Goal: Task Accomplishment & Management: Complete application form

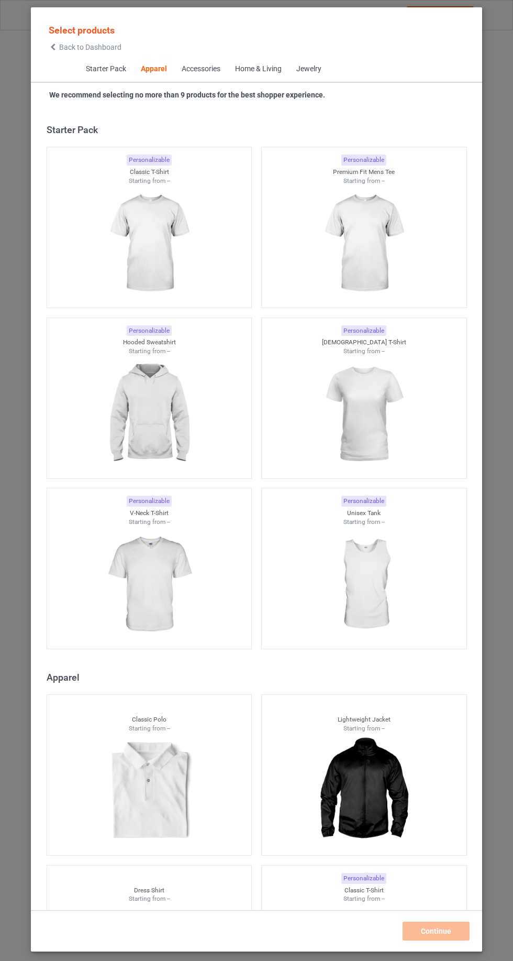
scroll to position [561, 0]
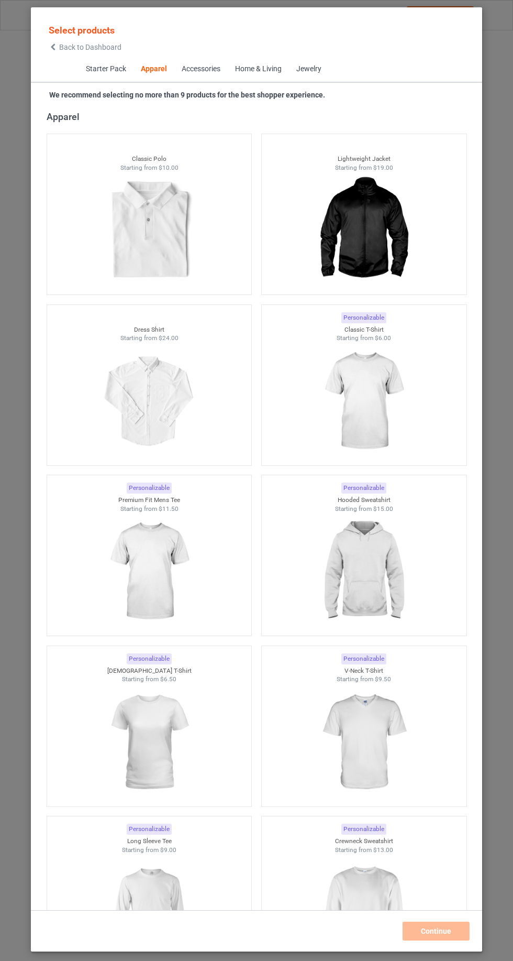
click at [373, 402] on img at bounding box center [364, 401] width 94 height 117
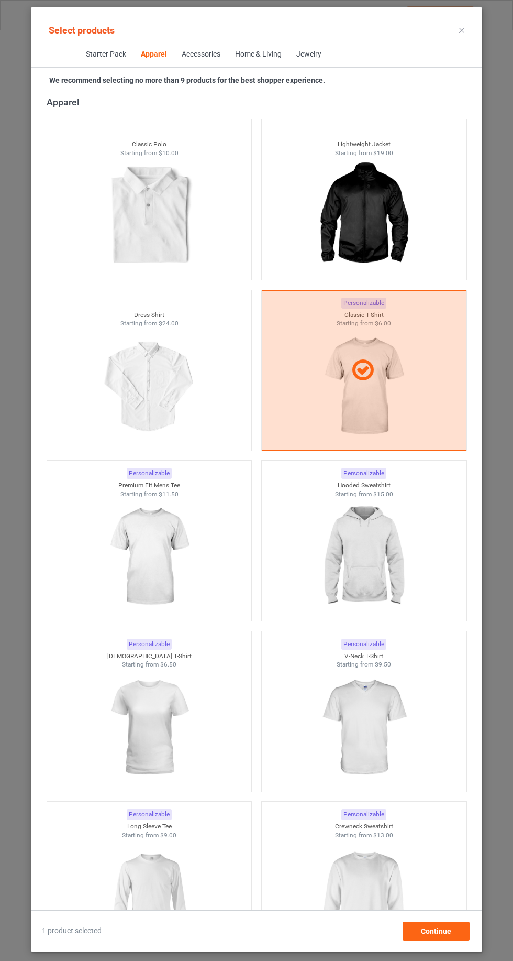
click at [410, 588] on img at bounding box center [364, 556] width 94 height 117
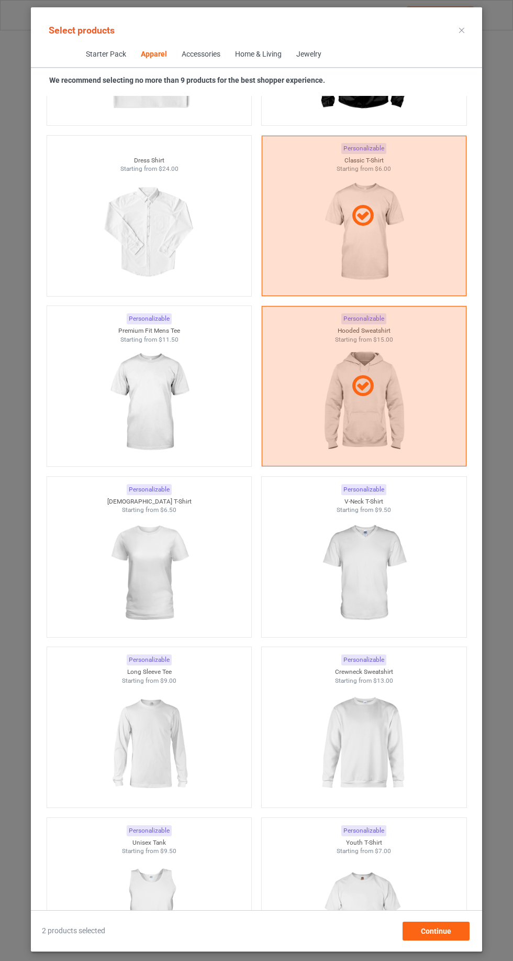
scroll to position [749, 0]
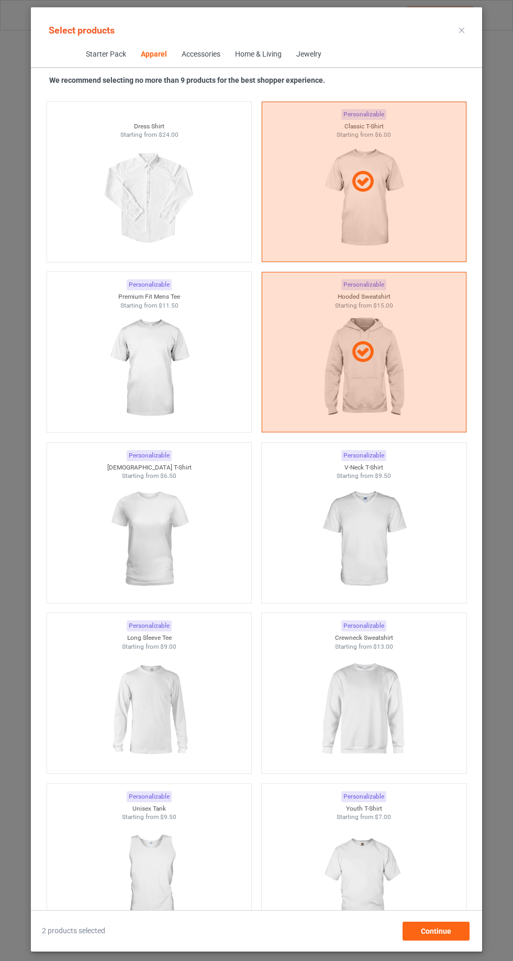
click at [130, 483] on img at bounding box center [149, 538] width 94 height 117
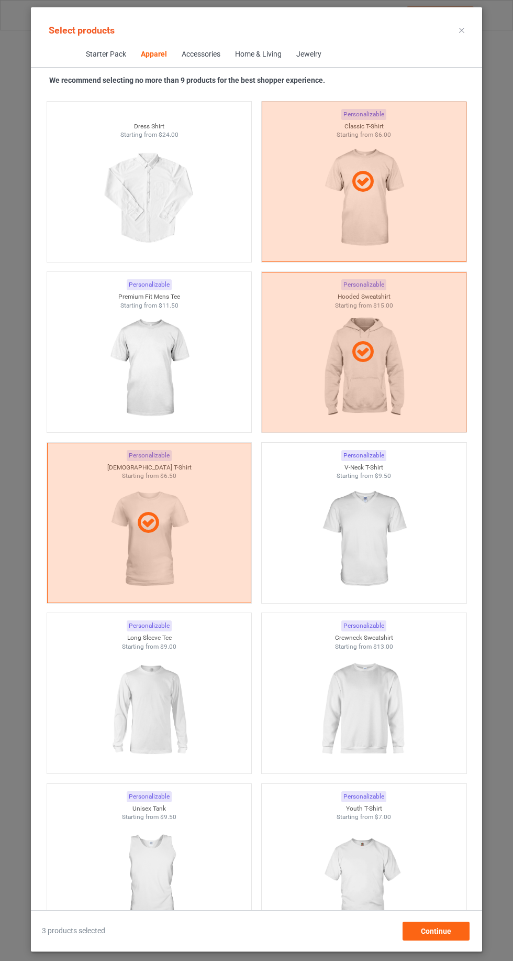
click at [135, 701] on img at bounding box center [149, 709] width 94 height 117
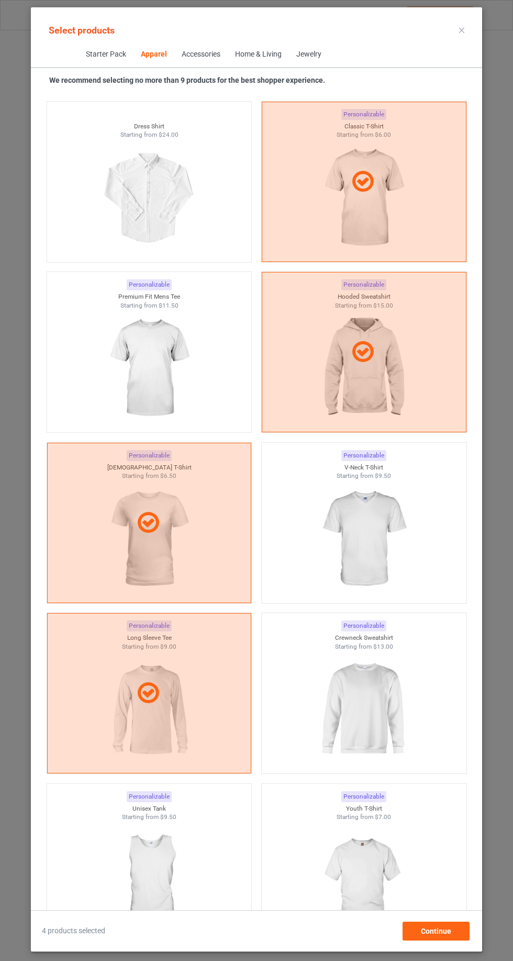
click at [393, 724] on img at bounding box center [364, 709] width 94 height 117
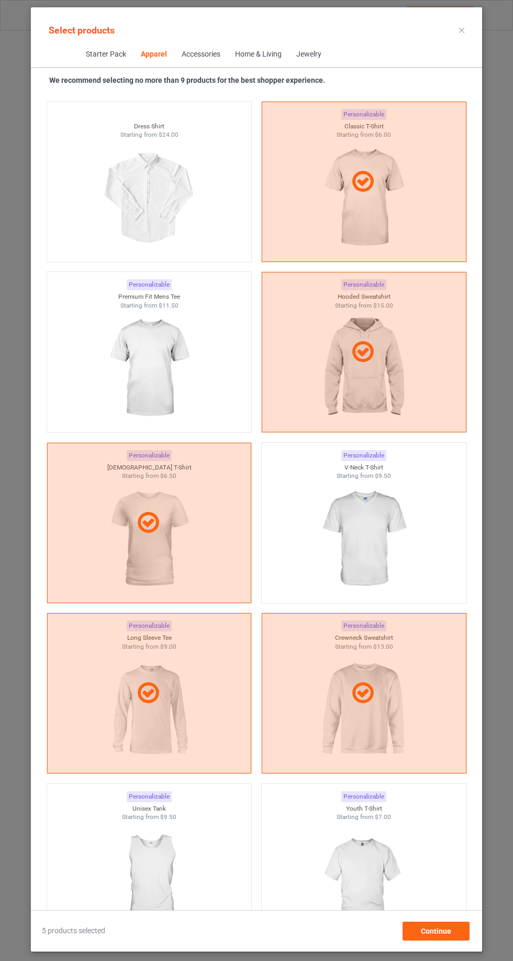
scroll to position [2599, 0]
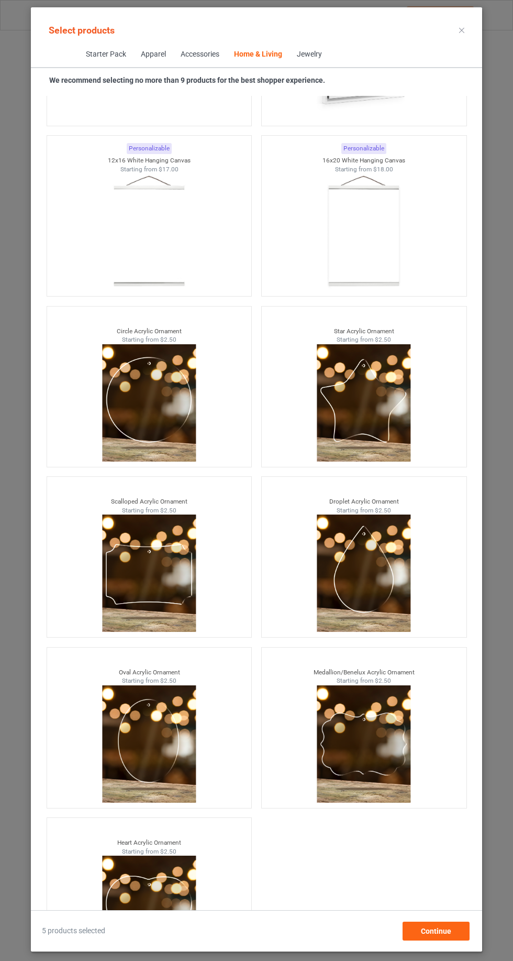
scroll to position [70, 0]
click at [441, 934] on span "Continue" at bounding box center [436, 931] width 30 height 8
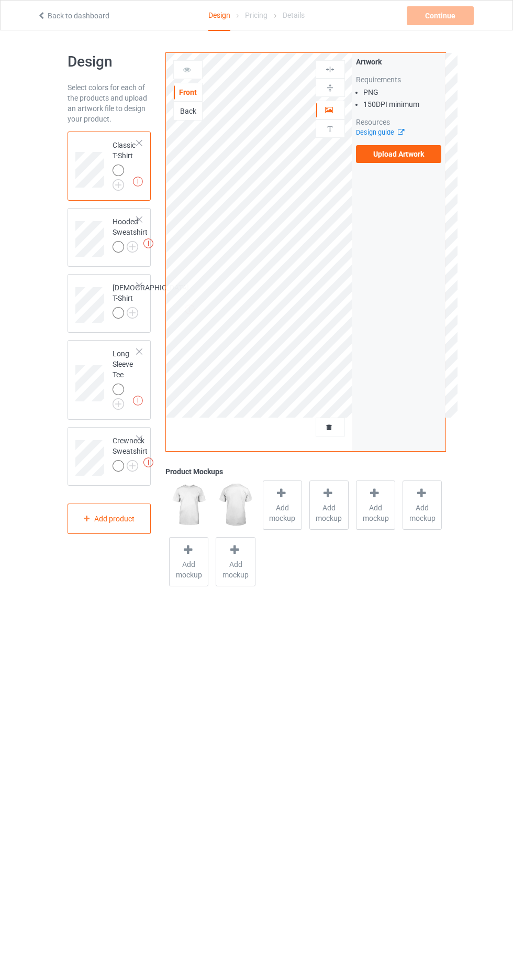
click at [0, 0] on img at bounding box center [0, 0] width 0 height 0
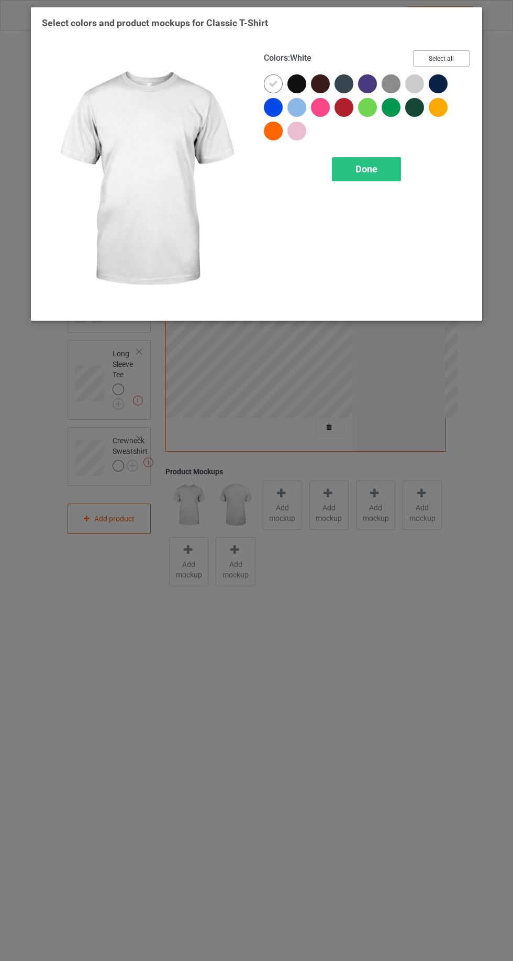
click at [454, 57] on button "Select all" at bounding box center [441, 58] width 57 height 16
click at [273, 83] on icon at bounding box center [273, 83] width 9 height 9
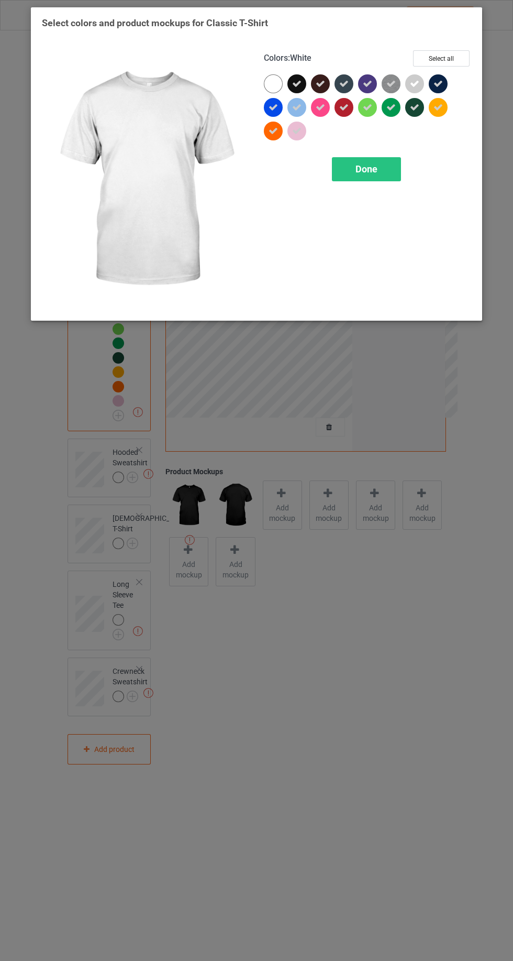
click at [391, 83] on icon at bounding box center [391, 83] width 9 height 9
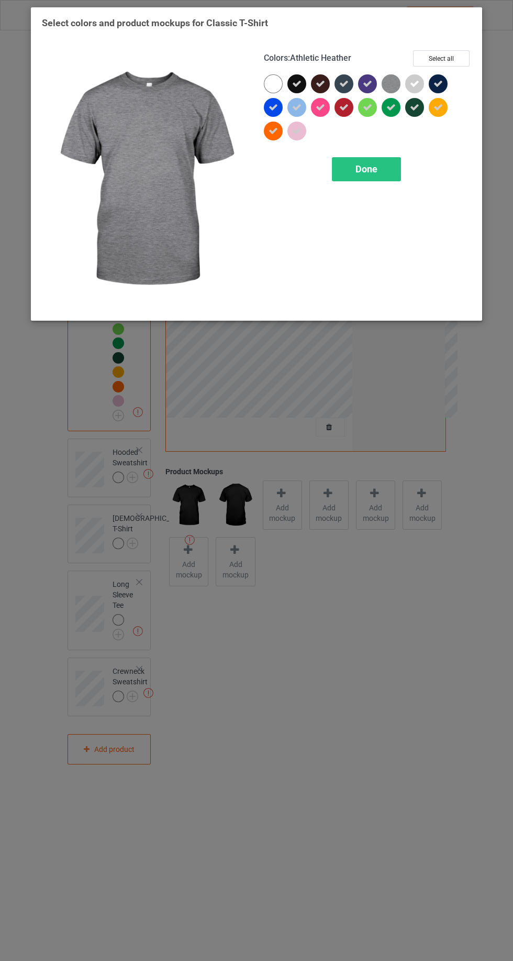
click at [411, 81] on icon at bounding box center [414, 83] width 9 height 9
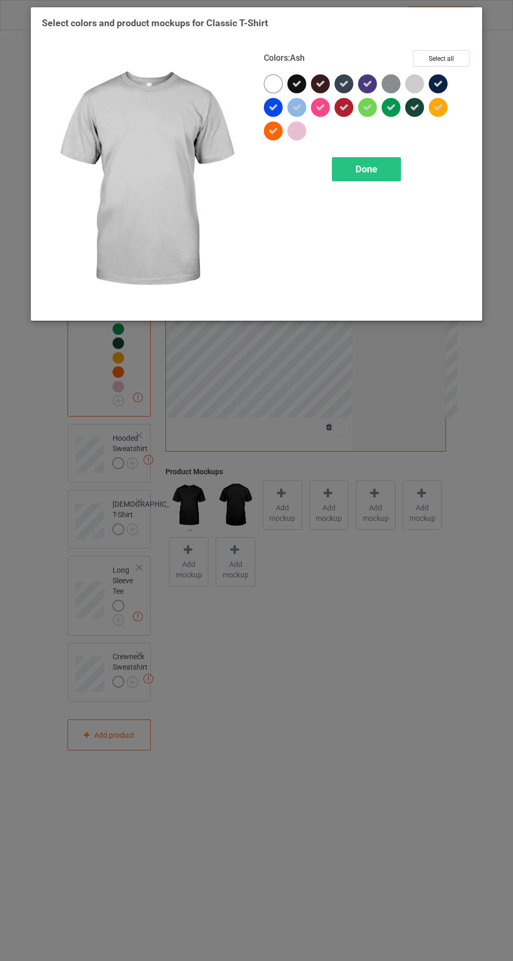
click at [369, 167] on span "Done" at bounding box center [367, 168] width 22 height 11
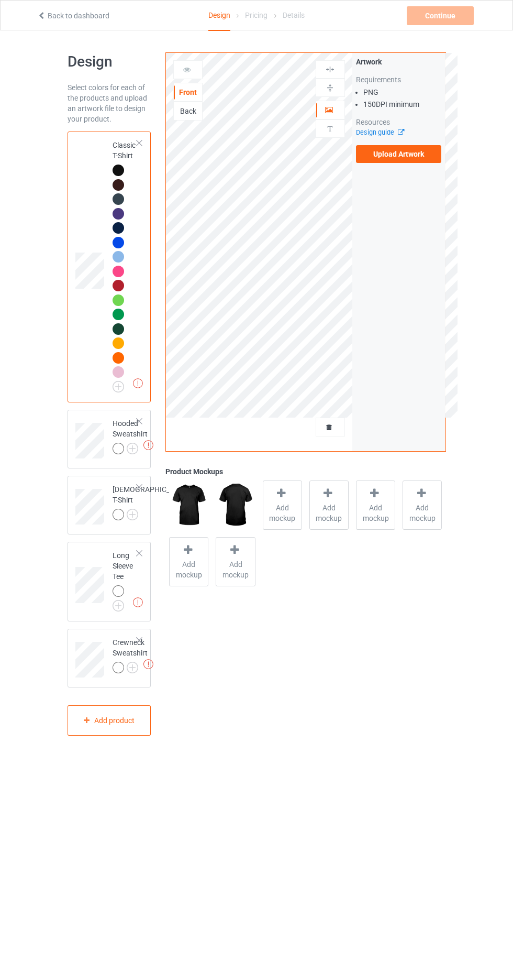
click at [0, 0] on img at bounding box center [0, 0] width 0 height 0
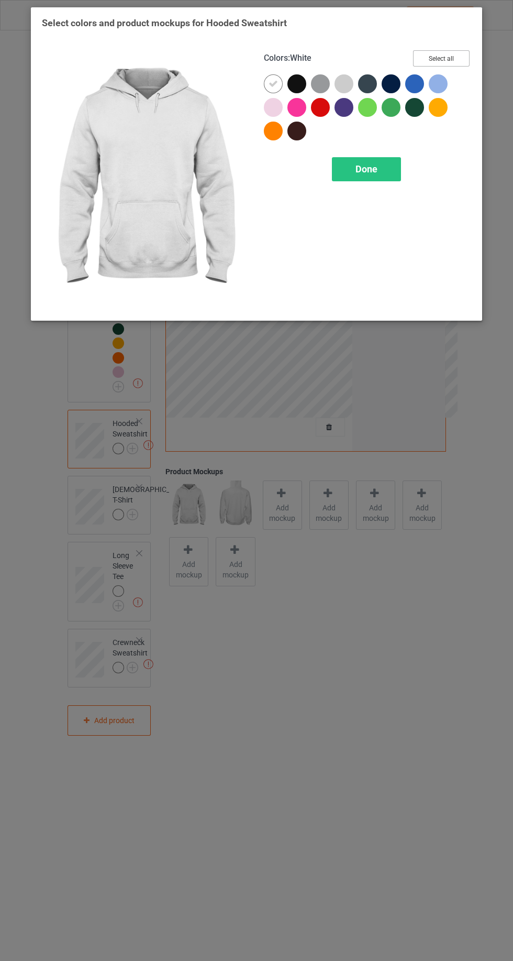
click at [444, 52] on button "Select all" at bounding box center [441, 58] width 57 height 16
click at [272, 83] on icon at bounding box center [273, 83] width 9 height 9
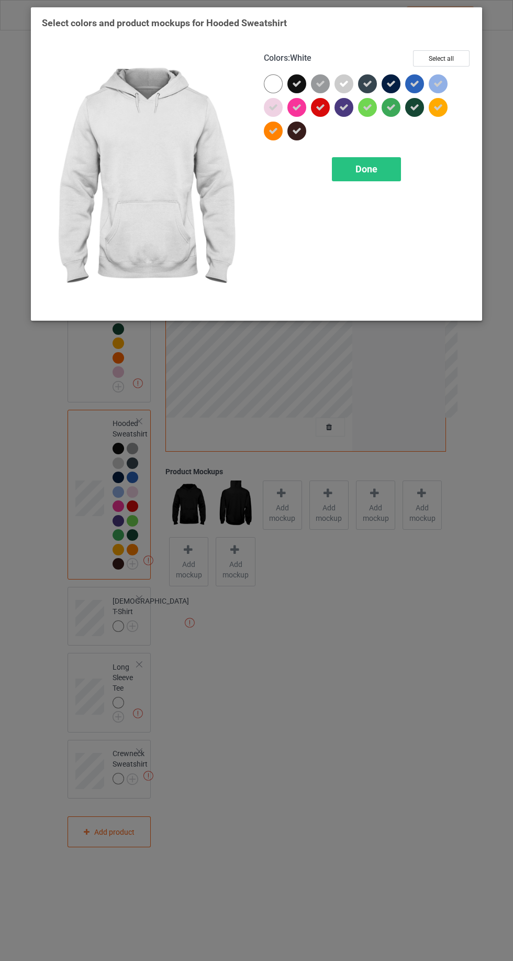
click at [321, 83] on icon at bounding box center [320, 83] width 9 height 9
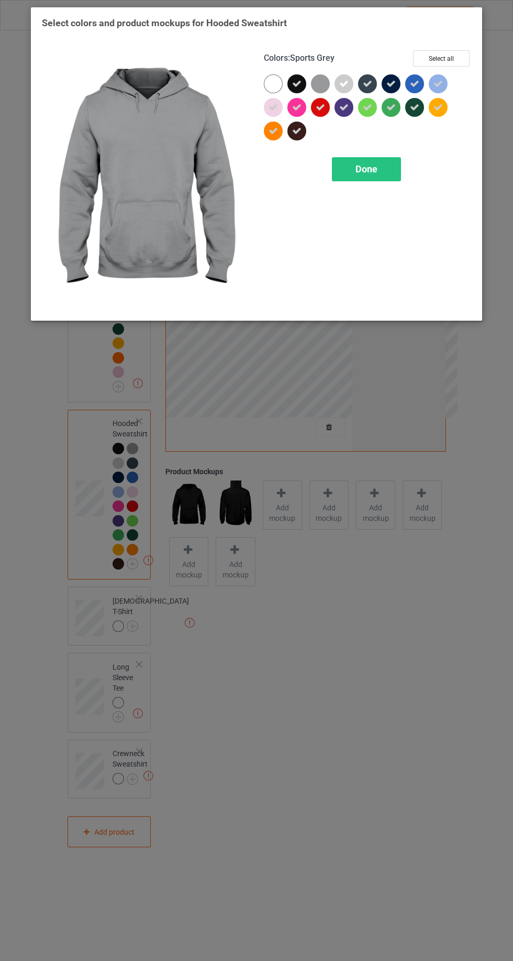
click at [344, 83] on icon at bounding box center [344, 83] width 9 height 9
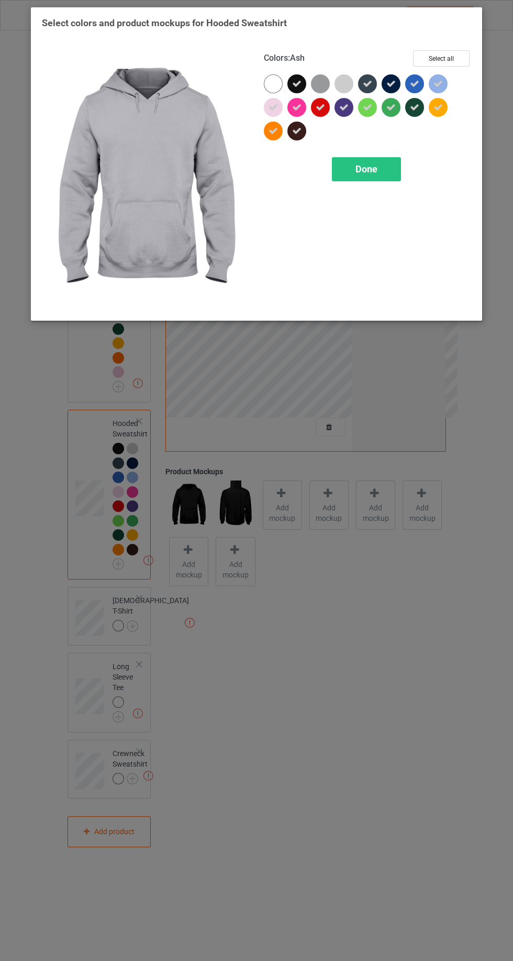
click at [355, 174] on div "Done" at bounding box center [366, 169] width 69 height 24
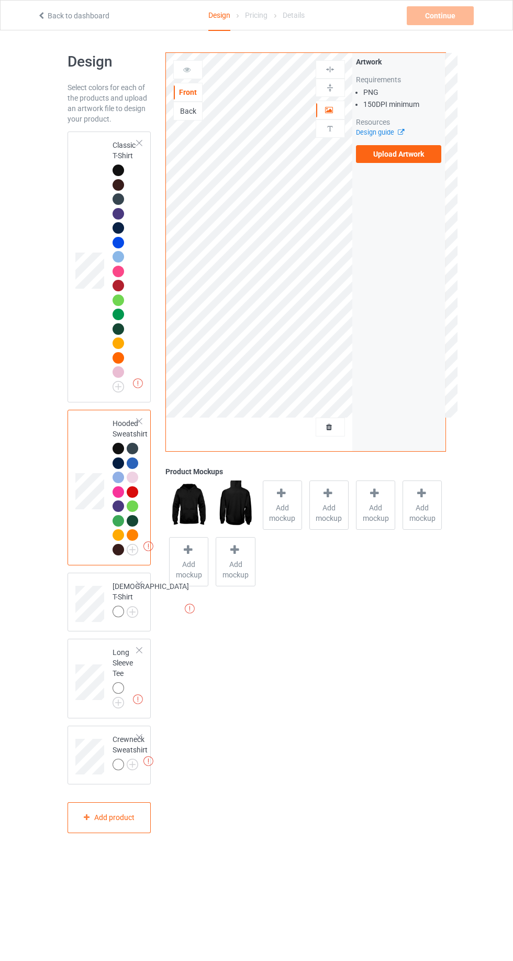
click at [0, 0] on img at bounding box center [0, 0] width 0 height 0
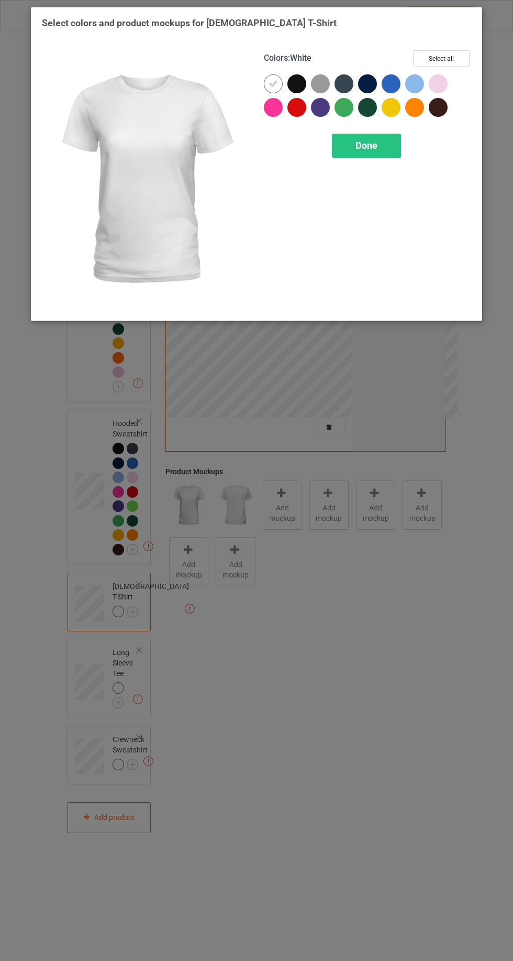
click at [442, 56] on button "Select all" at bounding box center [441, 58] width 57 height 16
click at [321, 83] on icon at bounding box center [320, 83] width 9 height 9
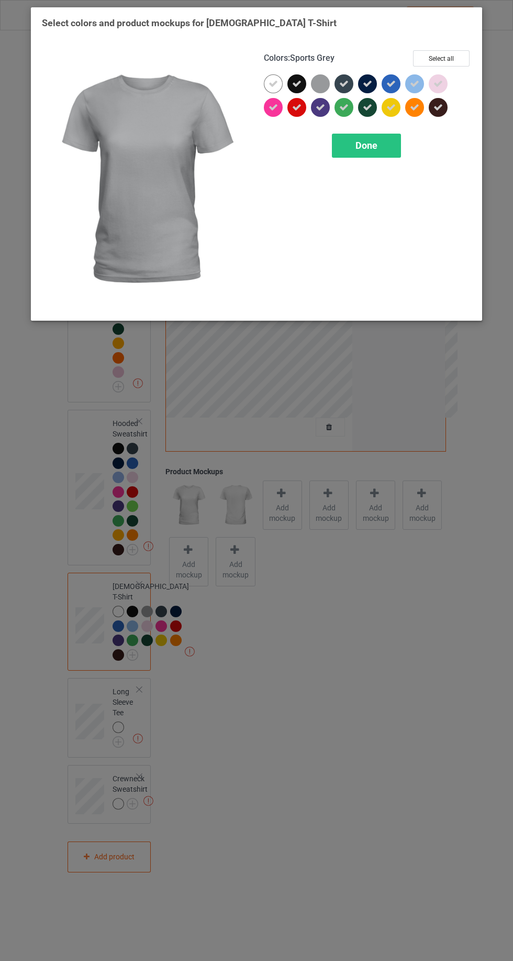
click at [271, 83] on icon at bounding box center [273, 83] width 9 height 9
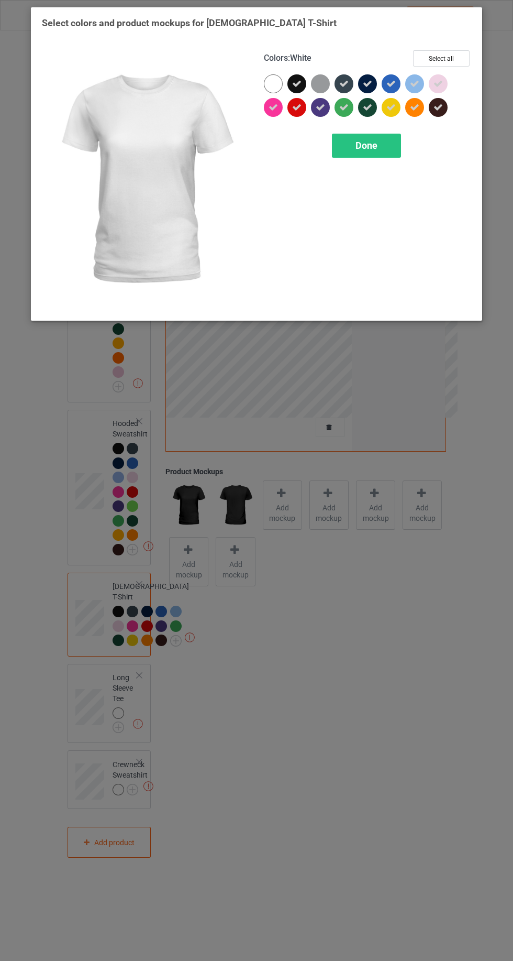
click at [369, 155] on div "Done" at bounding box center [366, 146] width 69 height 24
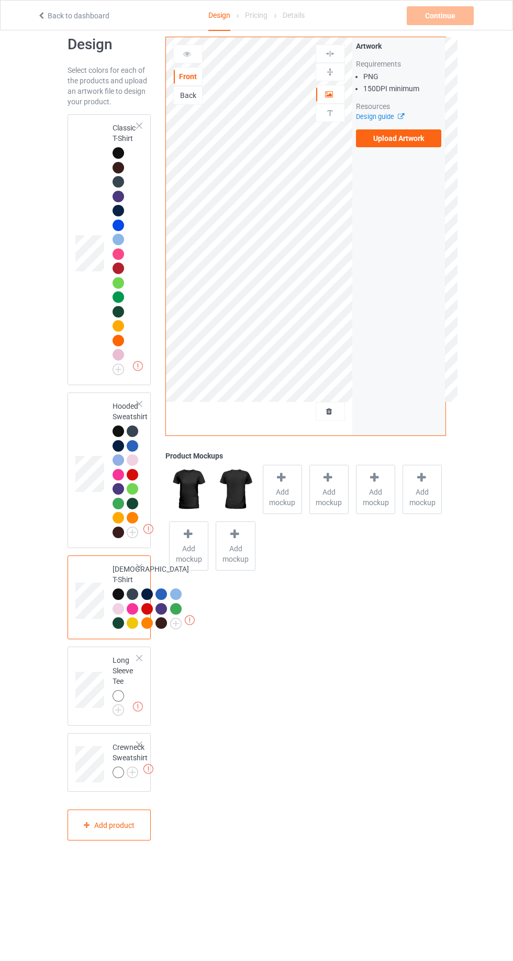
scroll to position [18, 0]
click at [0, 0] on img at bounding box center [0, 0] width 0 height 0
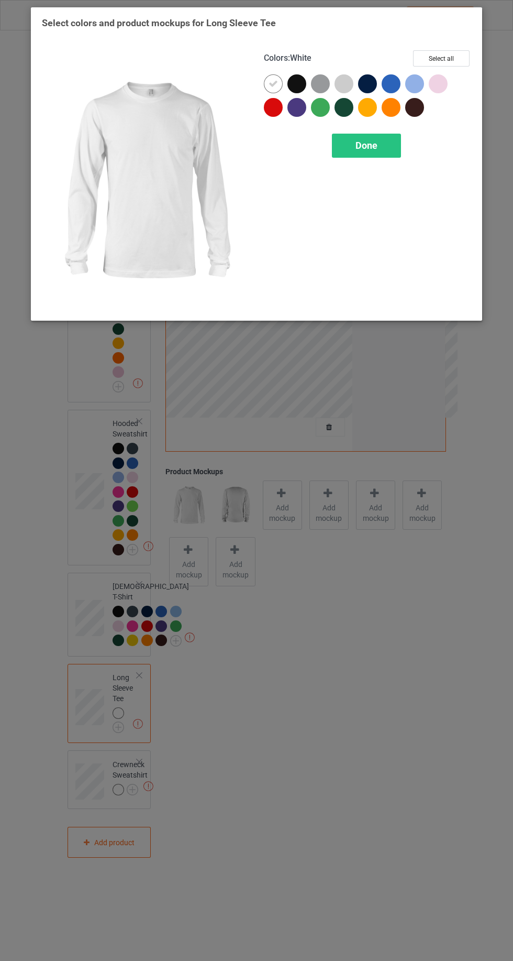
click at [448, 37] on div "Select colors and product mockups for Long Sleeve Tee Colors : White Select all…" at bounding box center [257, 167] width 430 height 300
click at [450, 57] on button "Select all" at bounding box center [441, 58] width 57 height 16
click at [268, 80] on div at bounding box center [273, 83] width 19 height 19
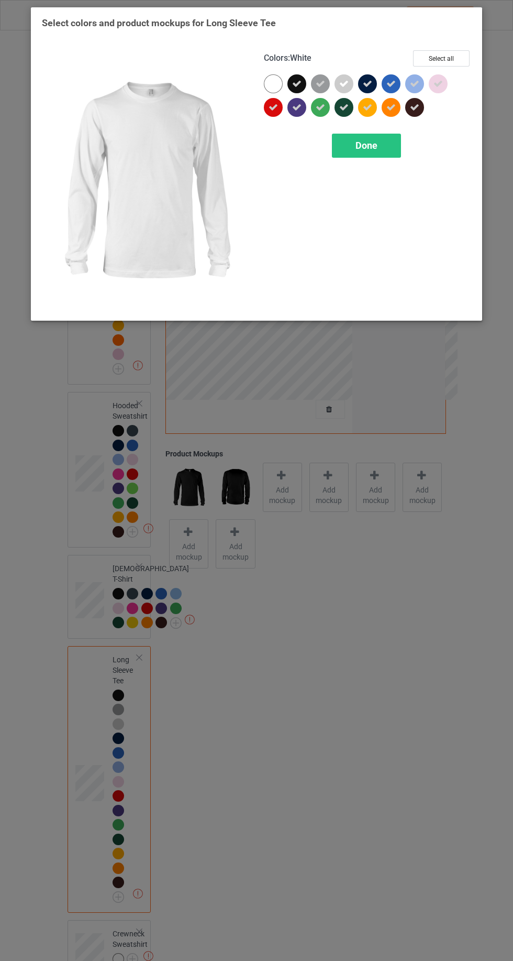
click at [321, 79] on icon at bounding box center [320, 83] width 9 height 9
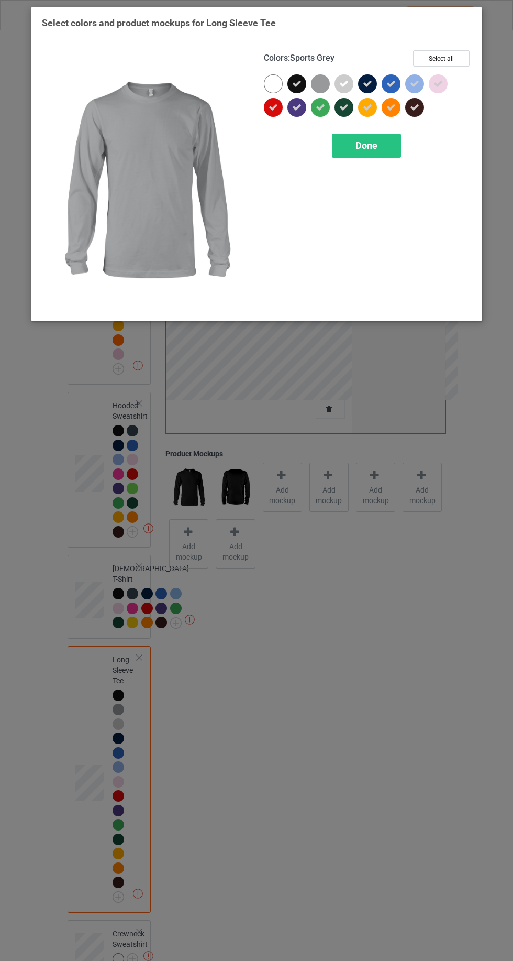
click at [344, 83] on icon at bounding box center [344, 83] width 9 height 9
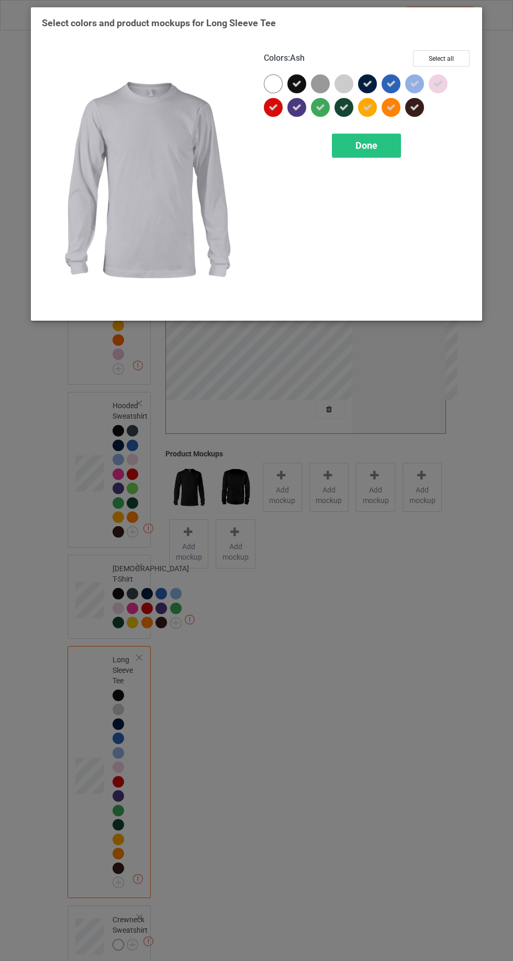
click at [348, 154] on div "Done" at bounding box center [366, 146] width 69 height 24
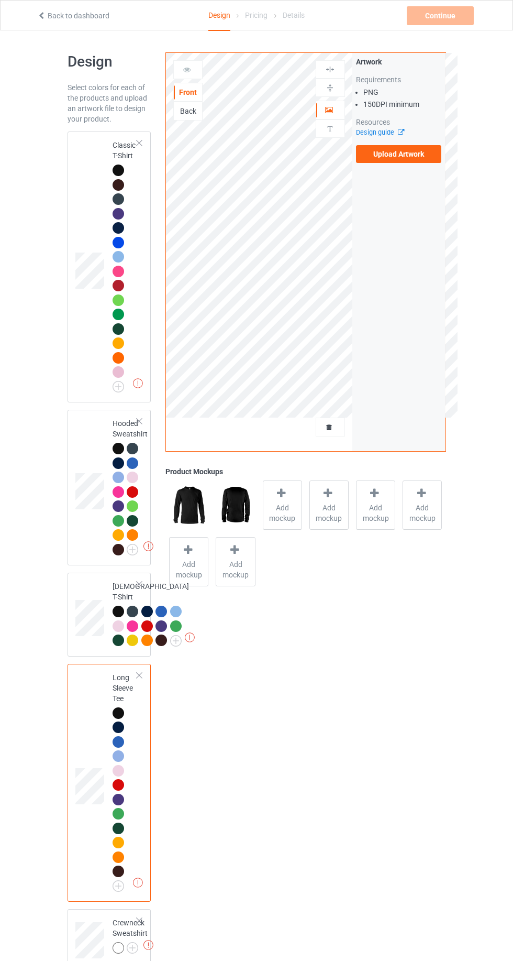
click at [73, 177] on div "Missing artworks Classic T-Shirt" at bounding box center [110, 267] width 84 height 271
click at [70, 195] on div "Missing artworks Classic T-Shirt" at bounding box center [110, 267] width 84 height 271
click at [87, 204] on td at bounding box center [90, 267] width 31 height 262
click at [294, 520] on span "Add mockup" at bounding box center [283, 512] width 38 height 21
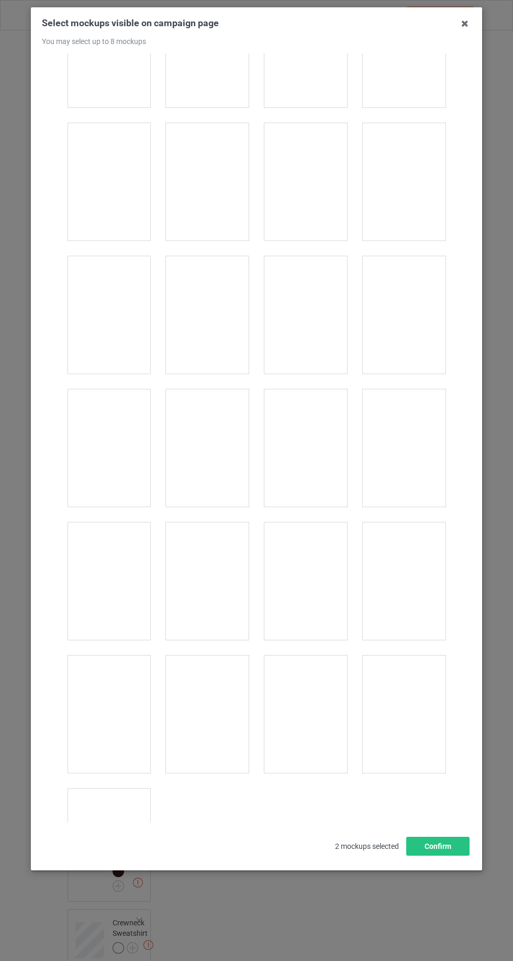
scroll to position [14444, 0]
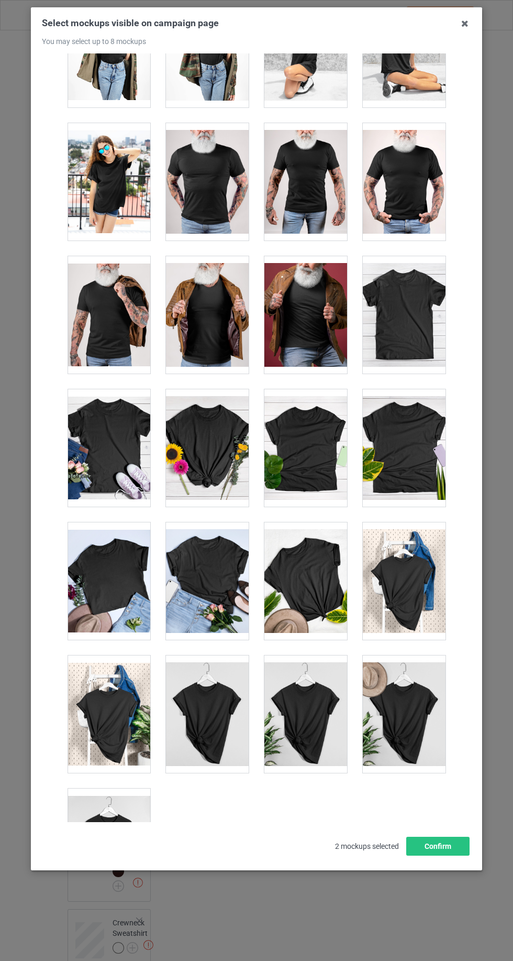
click at [79, 813] on div at bounding box center [109, 847] width 83 height 117
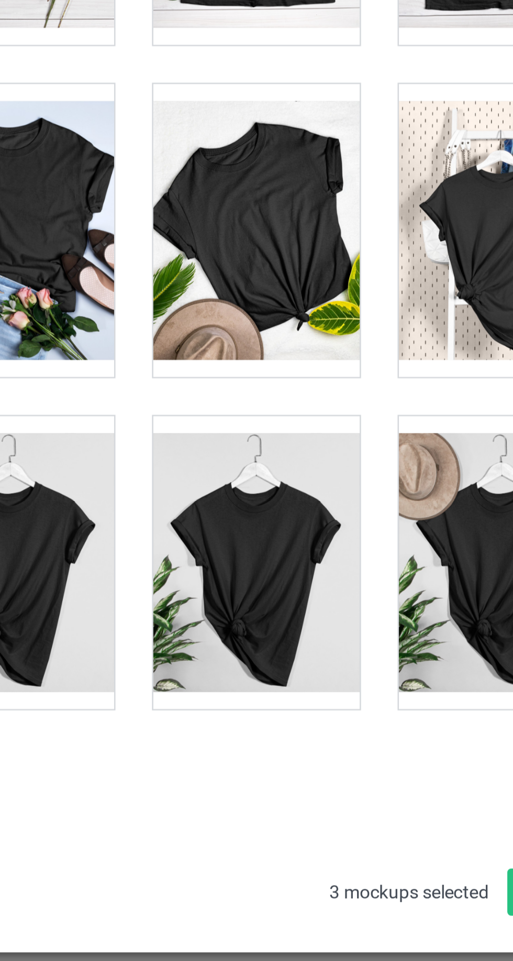
click at [295, 703] on div at bounding box center [306, 713] width 83 height 117
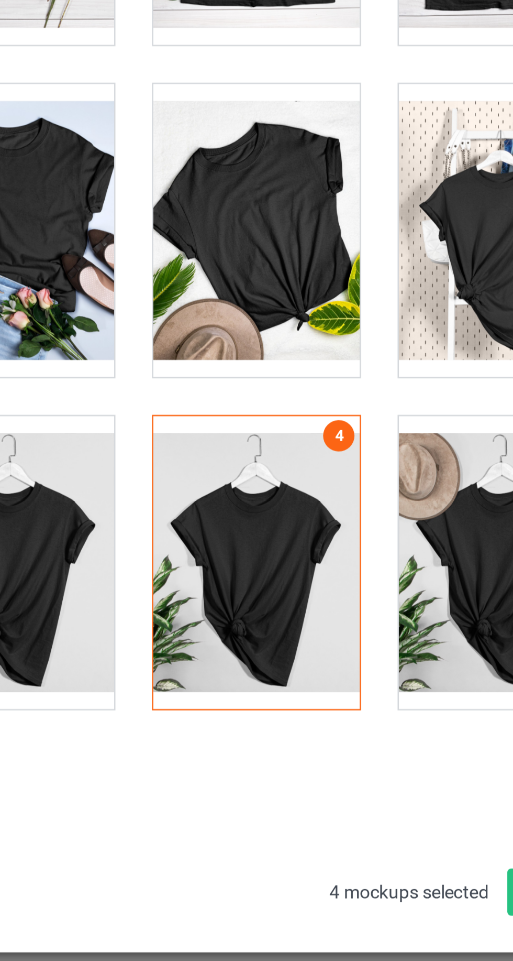
click at [304, 561] on div at bounding box center [306, 580] width 83 height 117
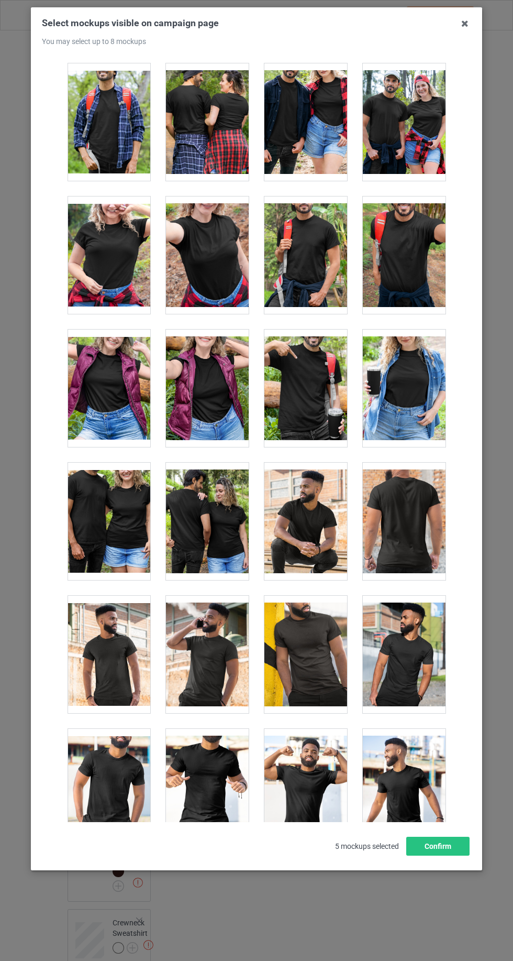
scroll to position [11708, 0]
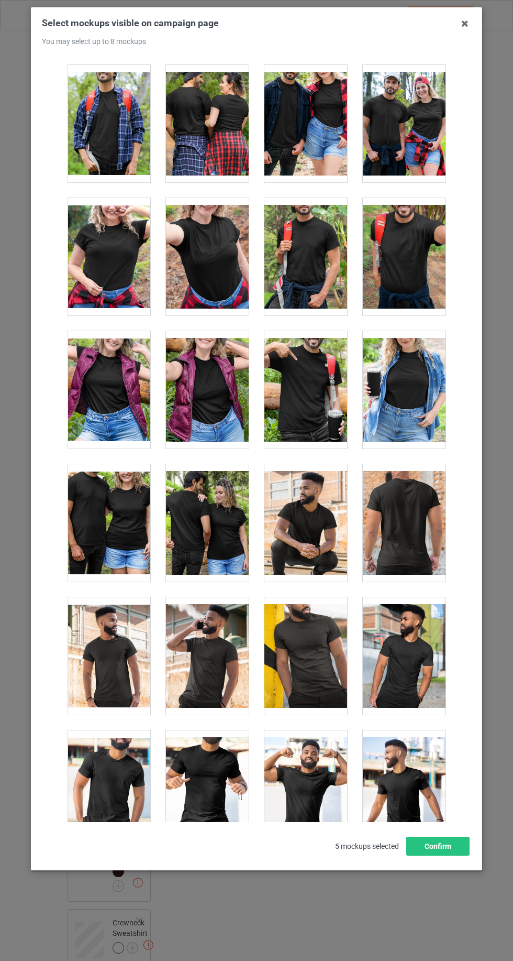
click at [193, 480] on div at bounding box center [207, 522] width 83 height 117
click at [462, 856] on button "Confirm" at bounding box center [438, 846] width 63 height 19
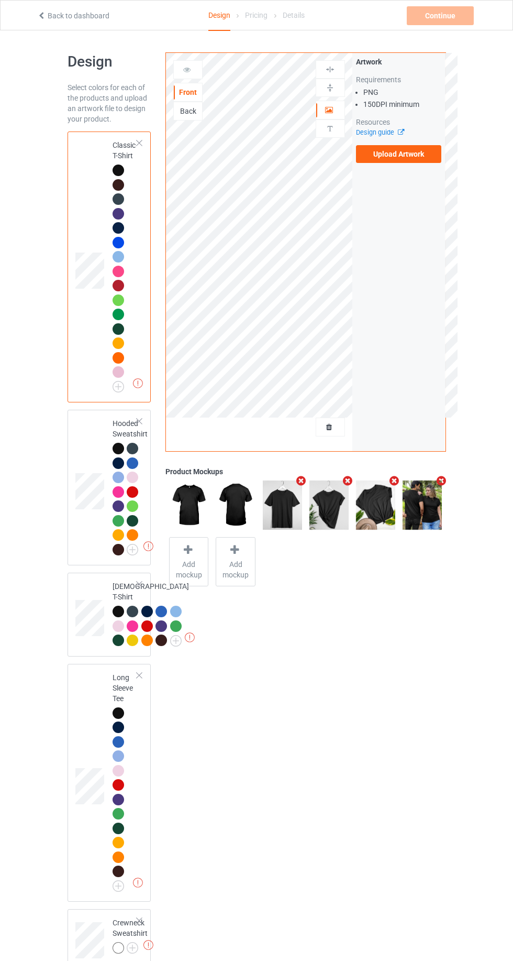
click at [0, 0] on img at bounding box center [0, 0] width 0 height 0
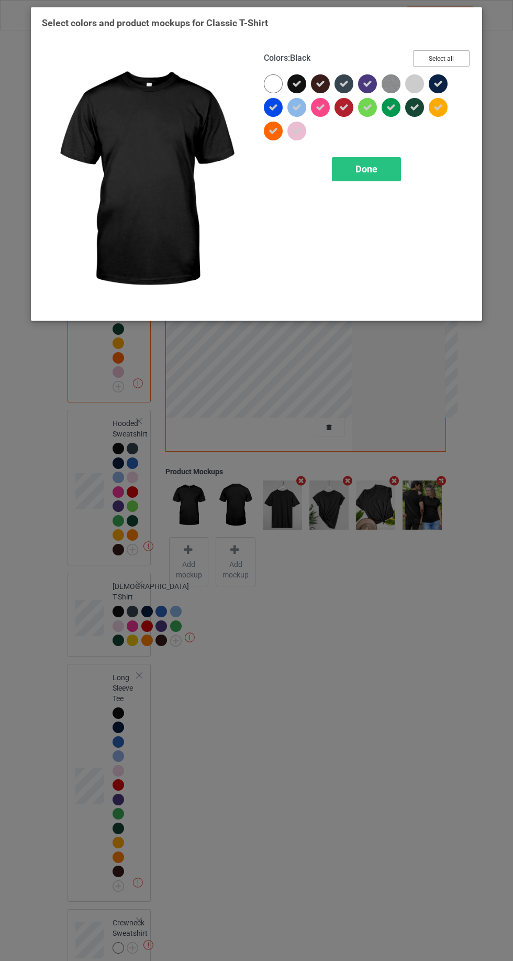
click at [435, 52] on button "Select all" at bounding box center [441, 58] width 57 height 16
click at [453, 54] on button "Reset to Default" at bounding box center [432, 58] width 76 height 16
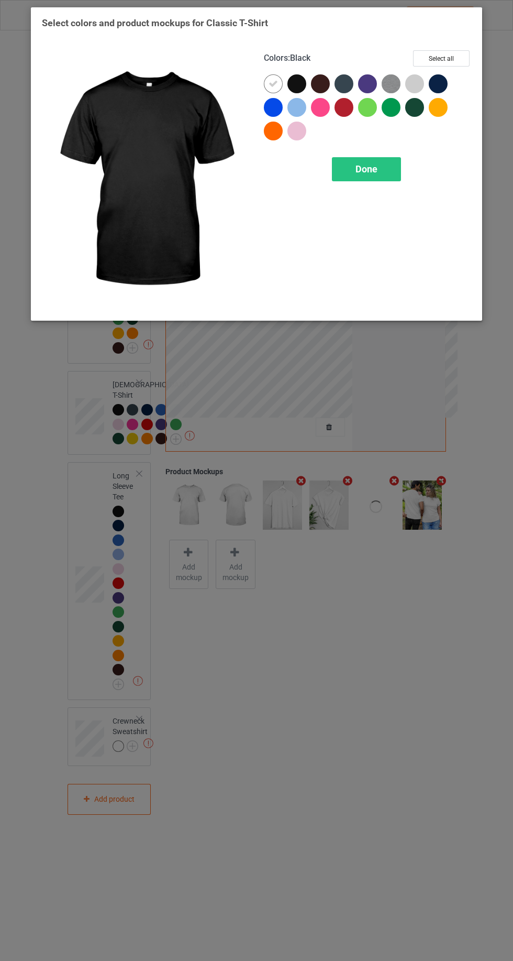
click at [346, 111] on div at bounding box center [344, 107] width 19 height 19
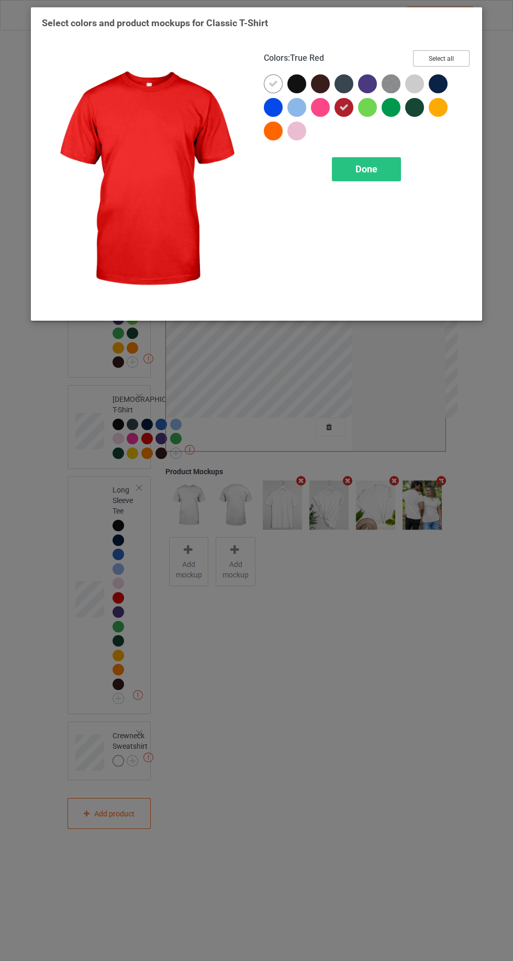
click at [451, 52] on button "Select all" at bounding box center [441, 58] width 57 height 16
click at [273, 83] on icon at bounding box center [273, 83] width 9 height 9
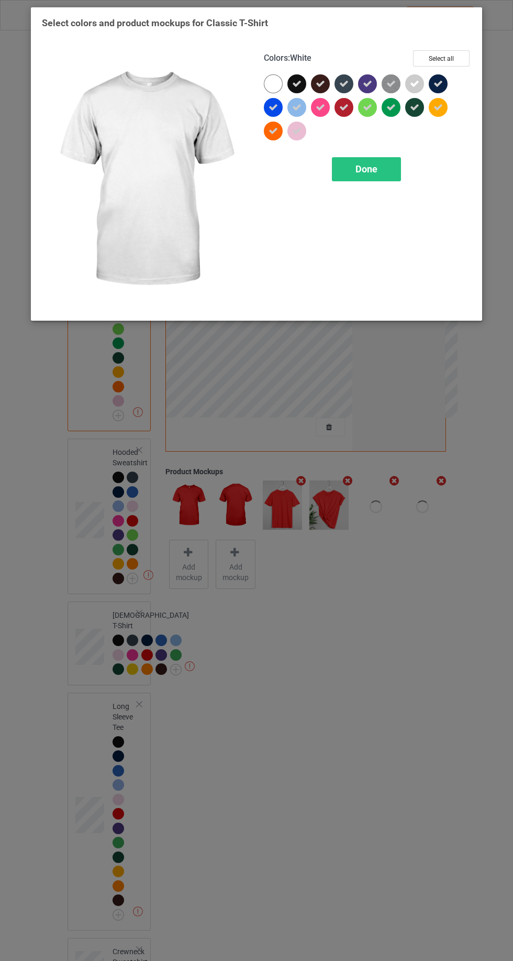
click at [388, 81] on icon at bounding box center [391, 83] width 9 height 9
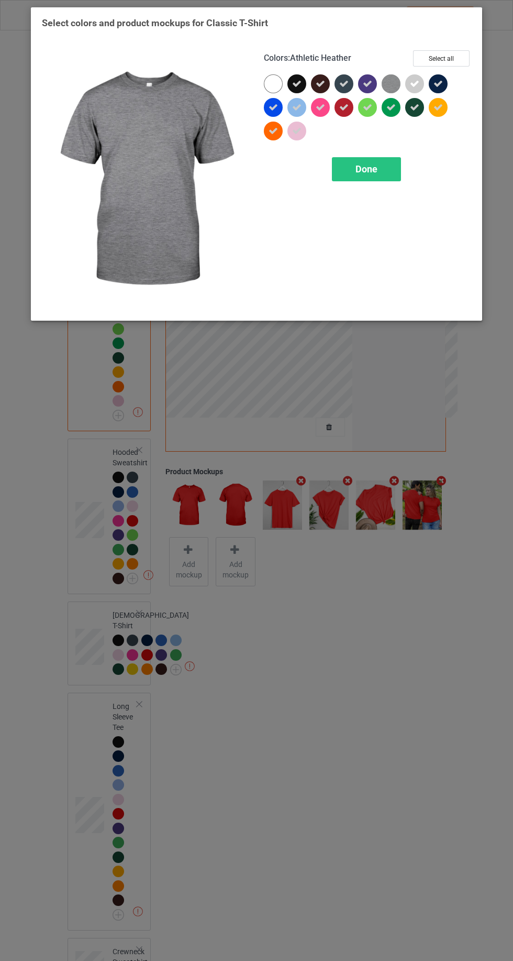
click at [414, 78] on div at bounding box center [415, 83] width 19 height 19
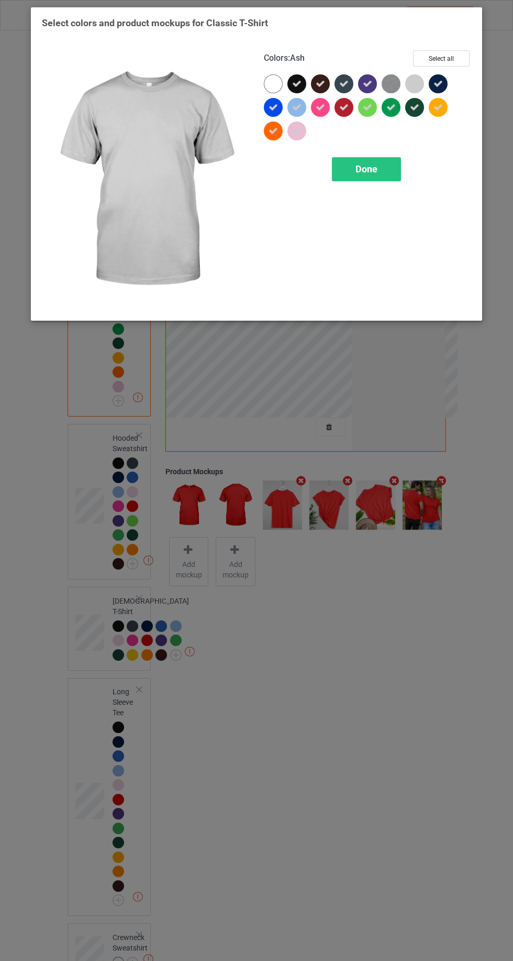
click at [366, 168] on span "Done" at bounding box center [367, 168] width 22 height 11
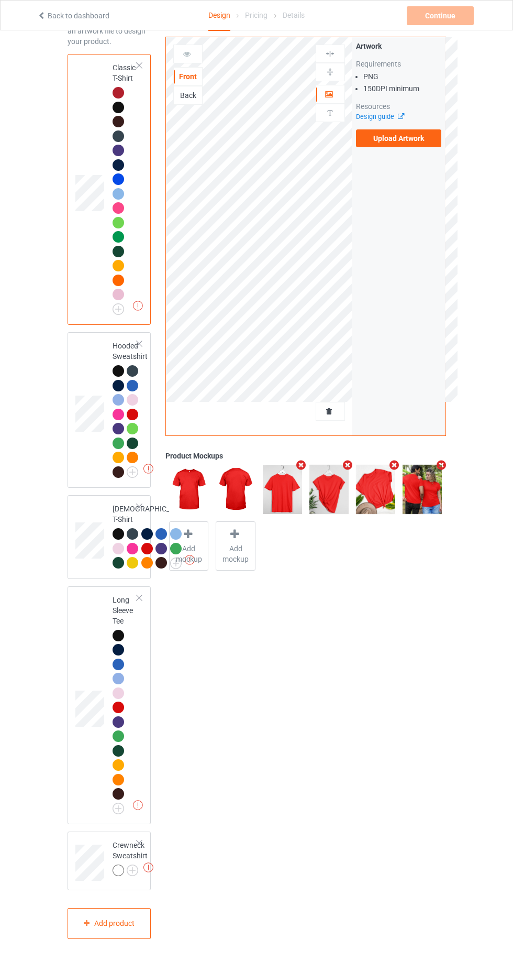
scroll to position [176, 0]
click at [0, 0] on img at bounding box center [0, 0] width 0 height 0
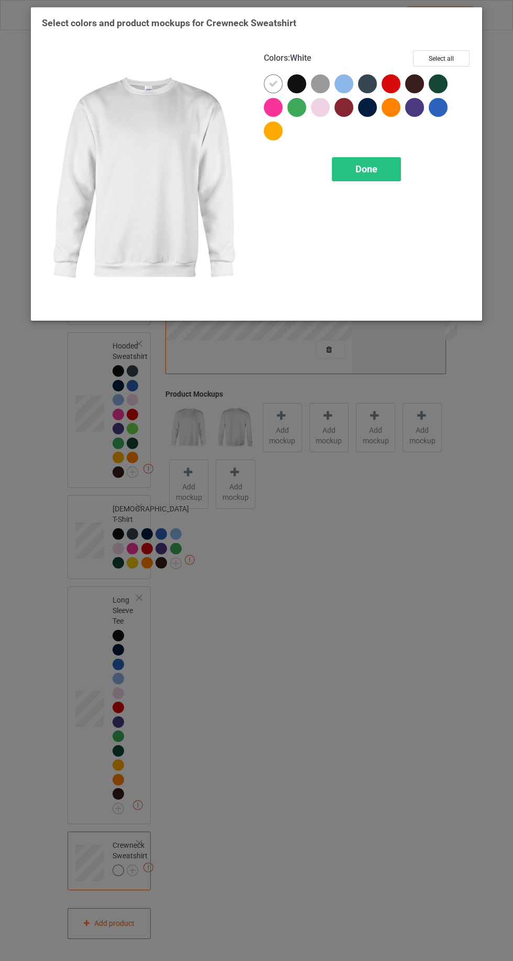
click at [393, 76] on div at bounding box center [391, 83] width 19 height 19
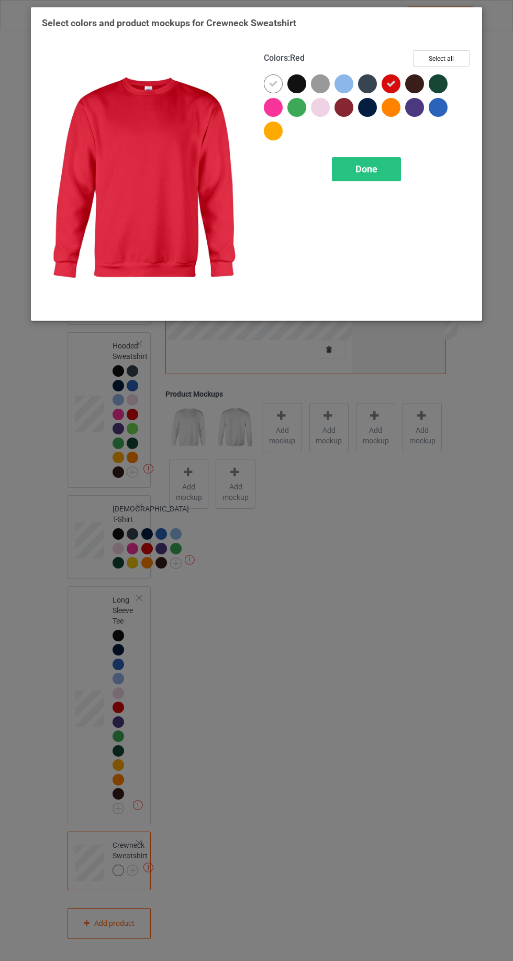
click at [471, 37] on div "Select colors and product mockups for Crewneck Sweatshirt Colors : Red Select a…" at bounding box center [257, 167] width 430 height 300
click at [272, 83] on icon at bounding box center [273, 83] width 9 height 9
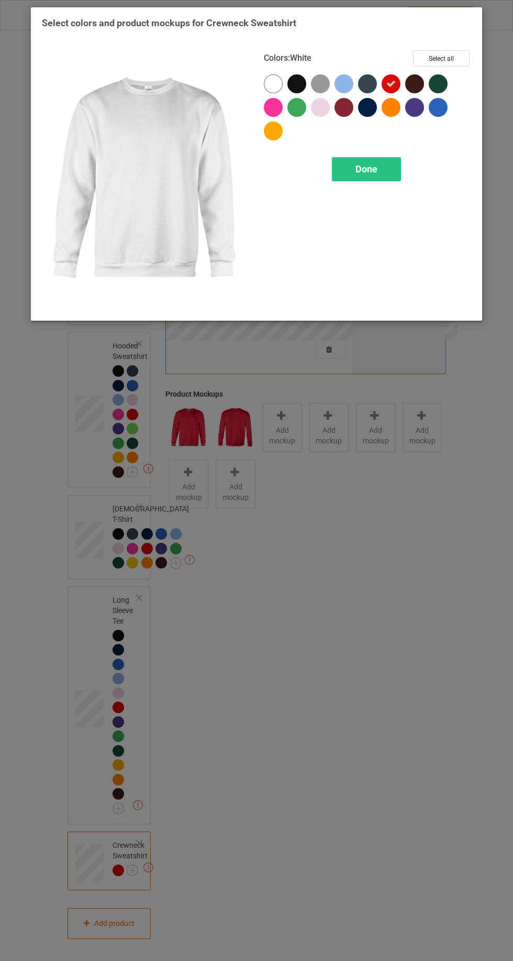
click at [457, 54] on button "Select all" at bounding box center [441, 58] width 57 height 16
click at [272, 76] on div at bounding box center [273, 83] width 19 height 19
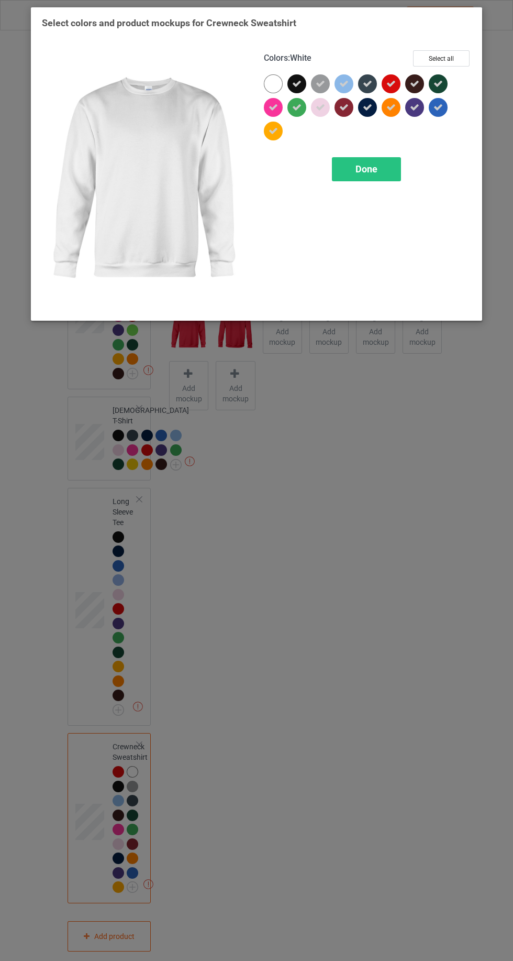
click at [321, 83] on icon at bounding box center [320, 83] width 9 height 9
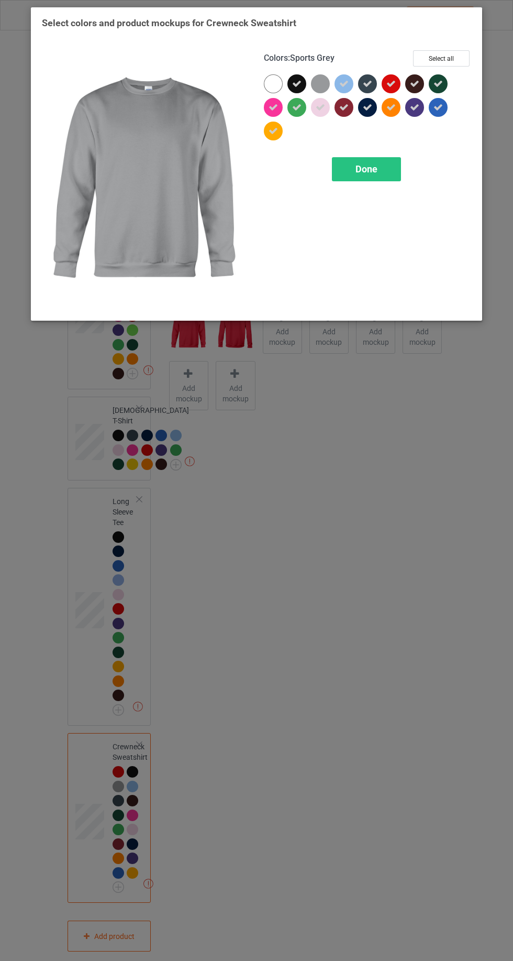
click at [361, 170] on span "Done" at bounding box center [367, 168] width 22 height 11
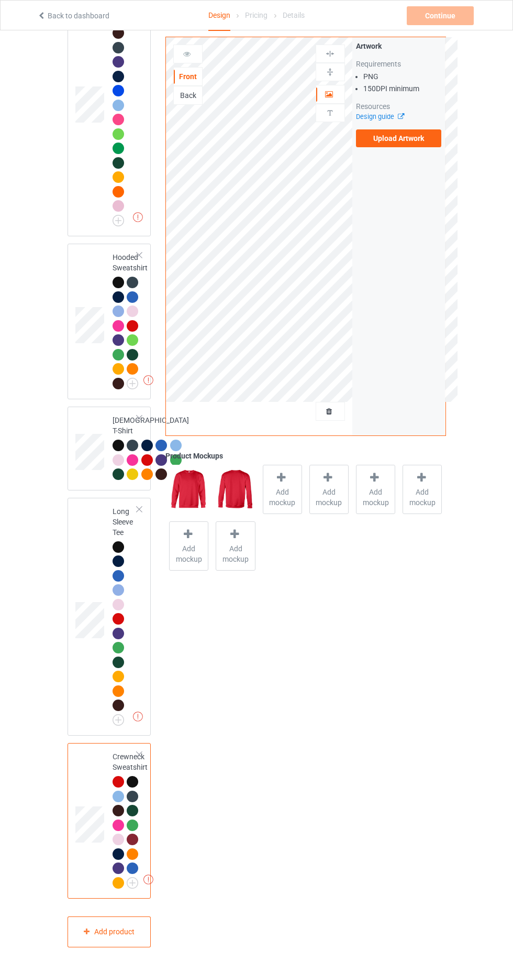
scroll to position [162, 0]
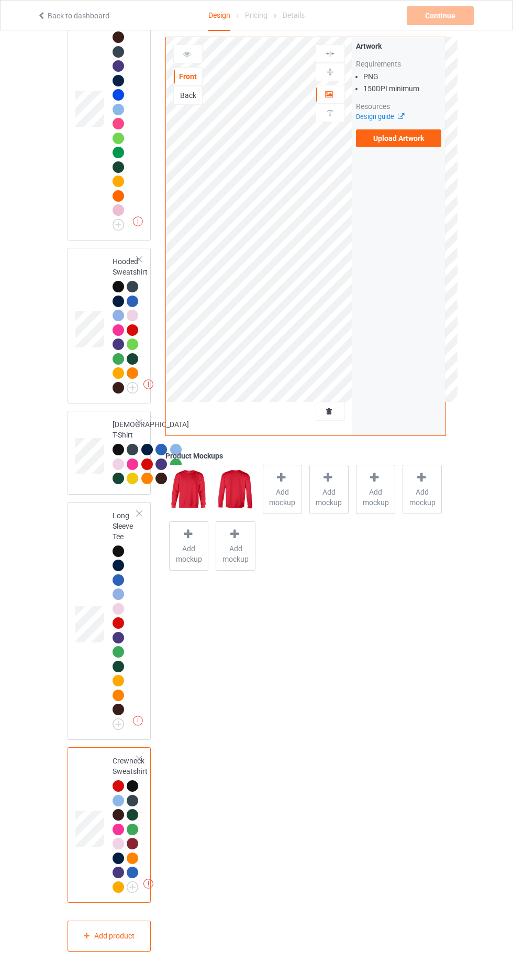
click at [75, 170] on td at bounding box center [90, 105] width 31 height 262
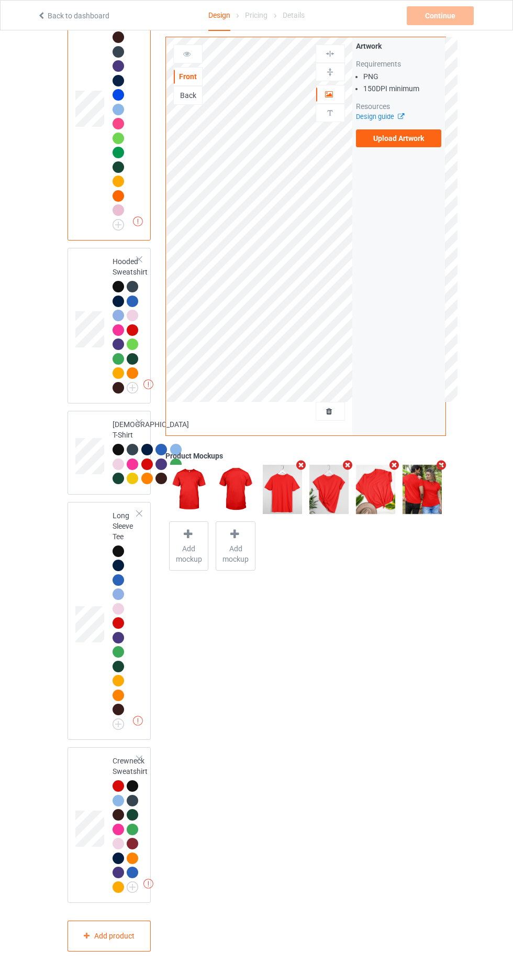
click at [416, 146] on label "Upload Artwork" at bounding box center [399, 138] width 86 height 18
click at [0, 0] on input "Upload Artwork" at bounding box center [0, 0] width 0 height 0
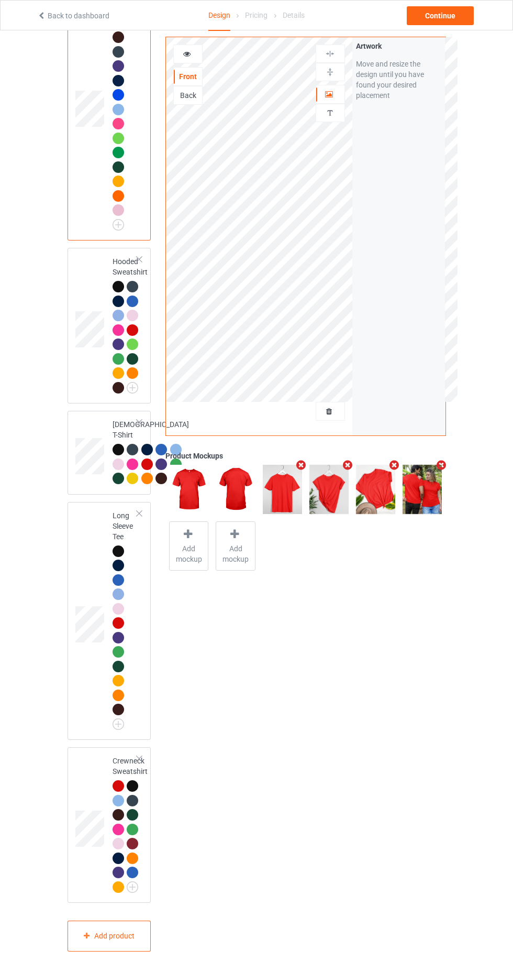
click at [68, 360] on div "Hooded Sweatshirt" at bounding box center [110, 326] width 84 height 156
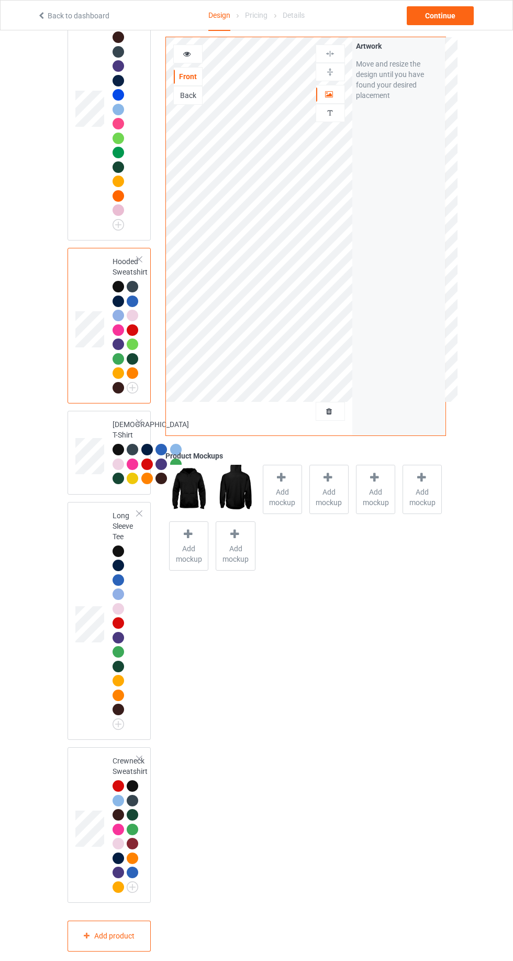
click at [185, 53] on icon at bounding box center [187, 52] width 9 height 7
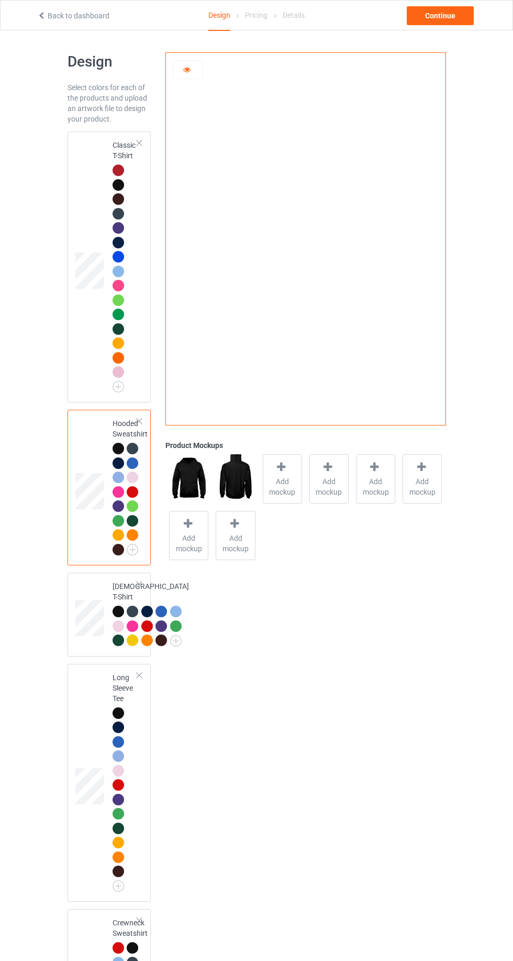
click at [194, 69] on div at bounding box center [188, 69] width 28 height 10
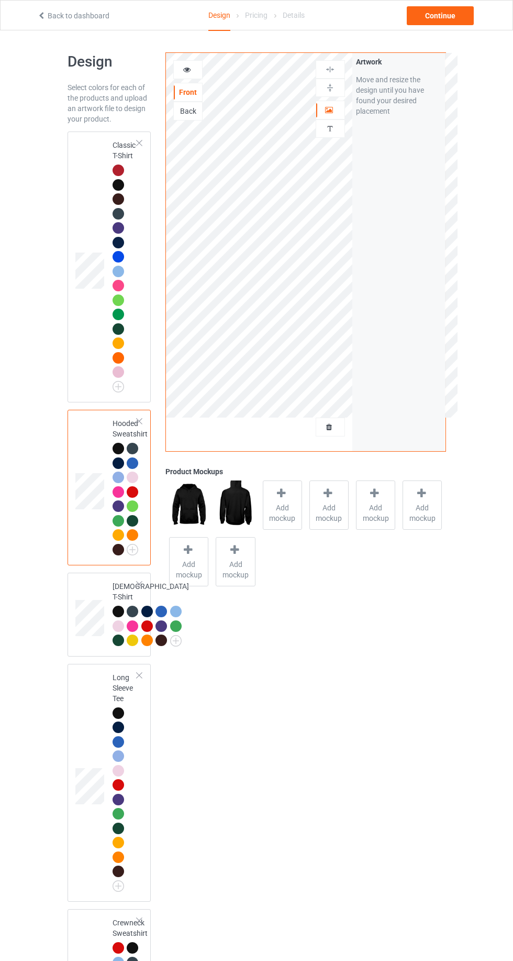
click at [180, 107] on div "Back" at bounding box center [188, 111] width 28 height 10
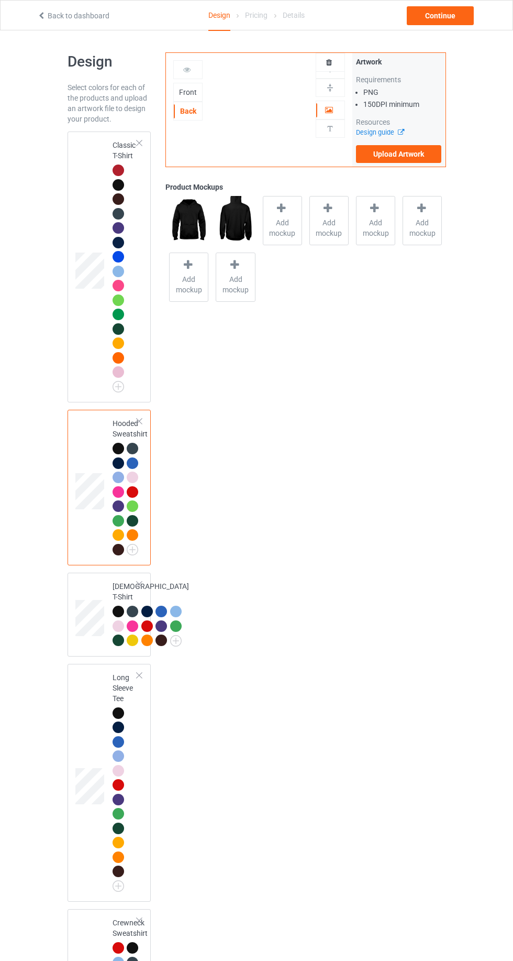
click at [391, 156] on label "Upload Artwork" at bounding box center [399, 154] width 86 height 18
click at [0, 0] on input "Upload Artwork" at bounding box center [0, 0] width 0 height 0
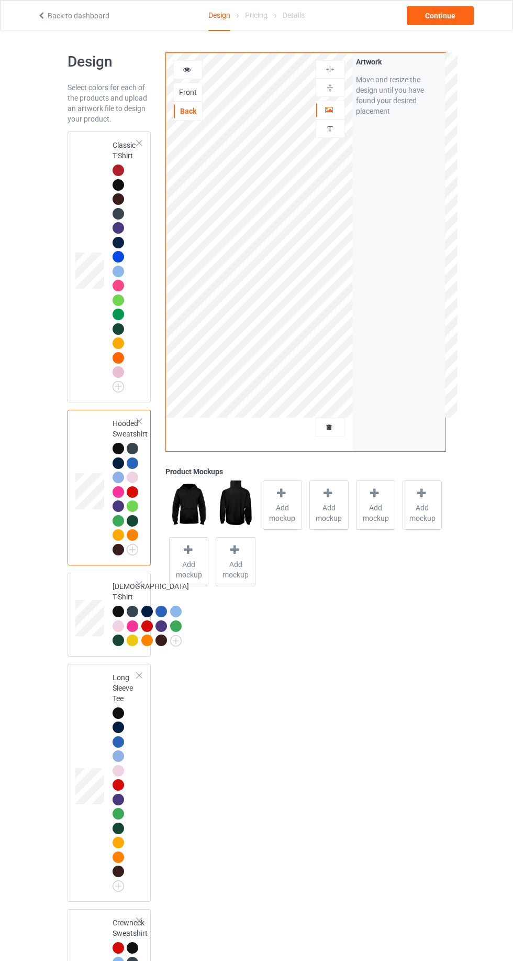
click at [187, 68] on icon at bounding box center [187, 67] width 9 height 7
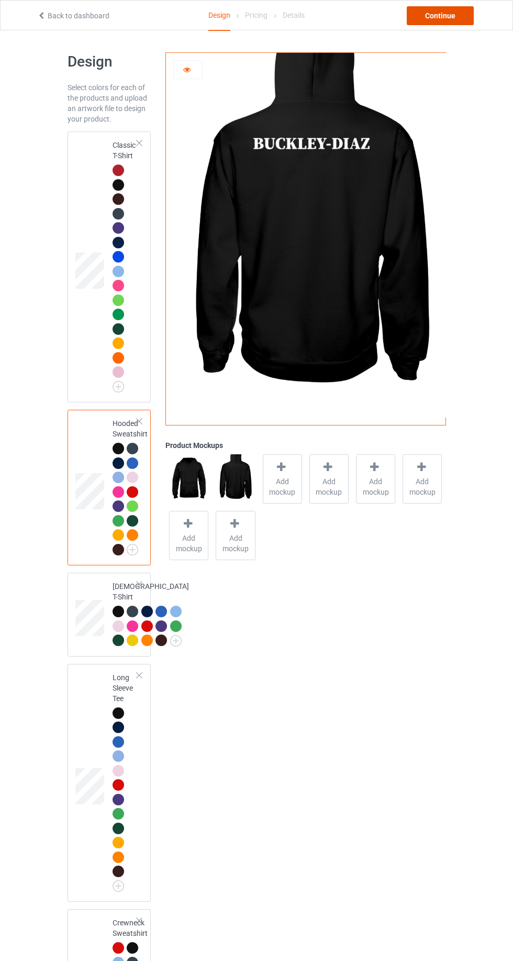
click at [447, 14] on div "Continue" at bounding box center [440, 15] width 67 height 19
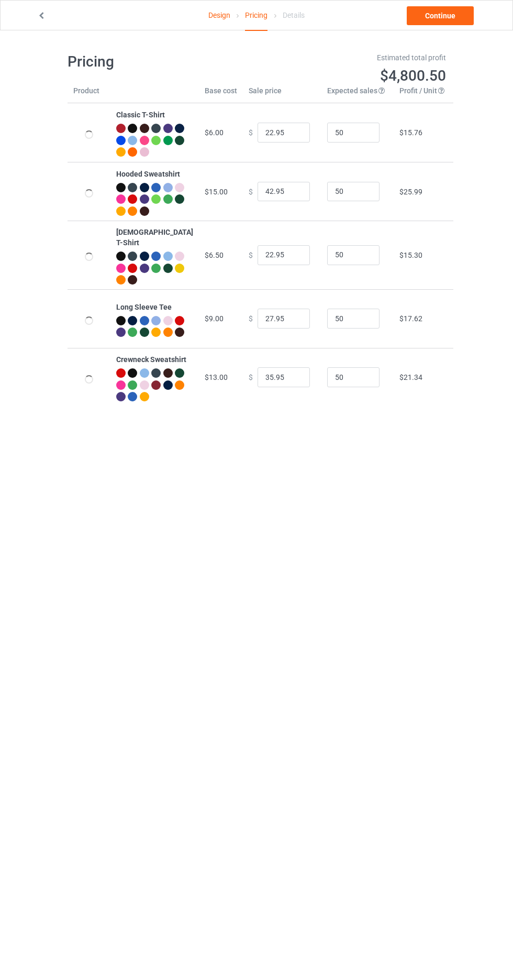
type input "26.95"
type input "46.95"
type input "26.95"
type input "31.95"
type input "39.95"
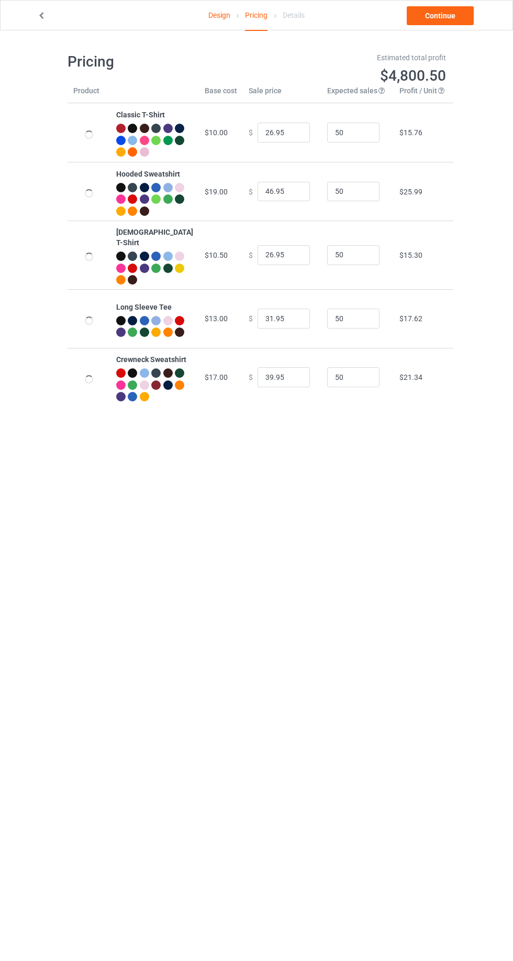
click at [218, 15] on link "Design" at bounding box center [220, 15] width 22 height 29
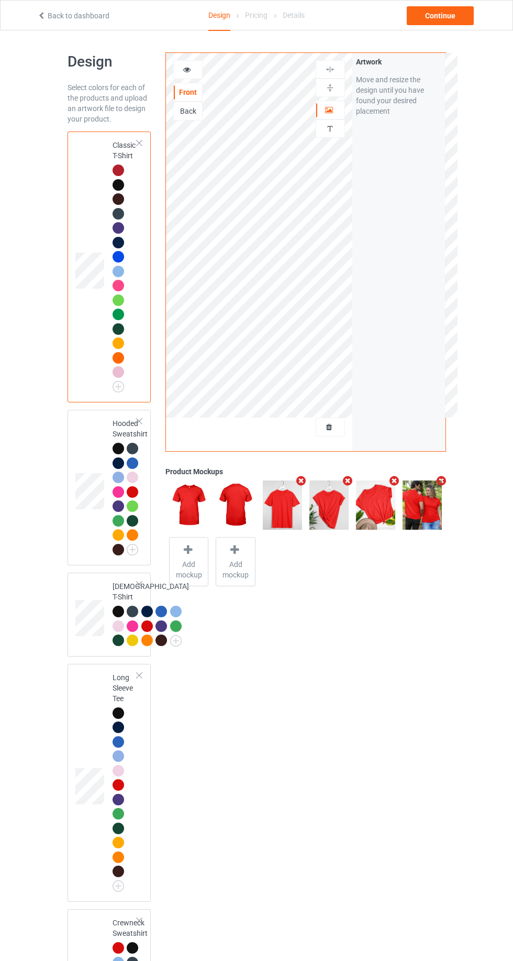
click at [73, 540] on div "Hooded Sweatshirt" at bounding box center [110, 488] width 84 height 156
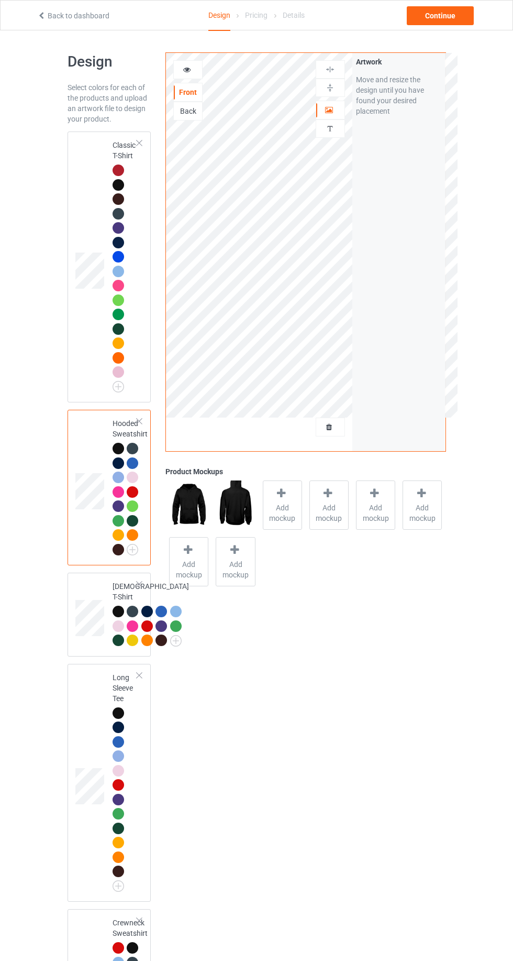
click at [181, 118] on div "Back" at bounding box center [187, 111] width 29 height 19
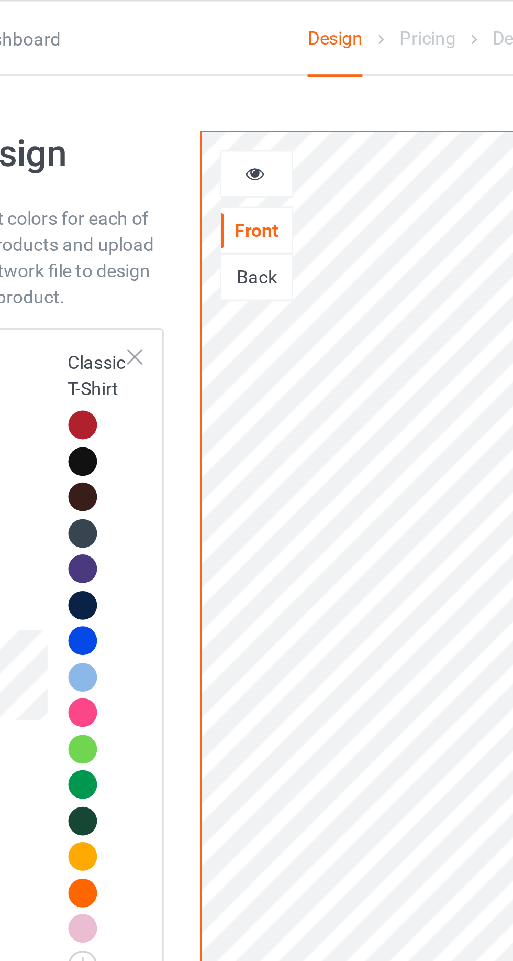
click at [185, 113] on div "Back" at bounding box center [188, 111] width 28 height 10
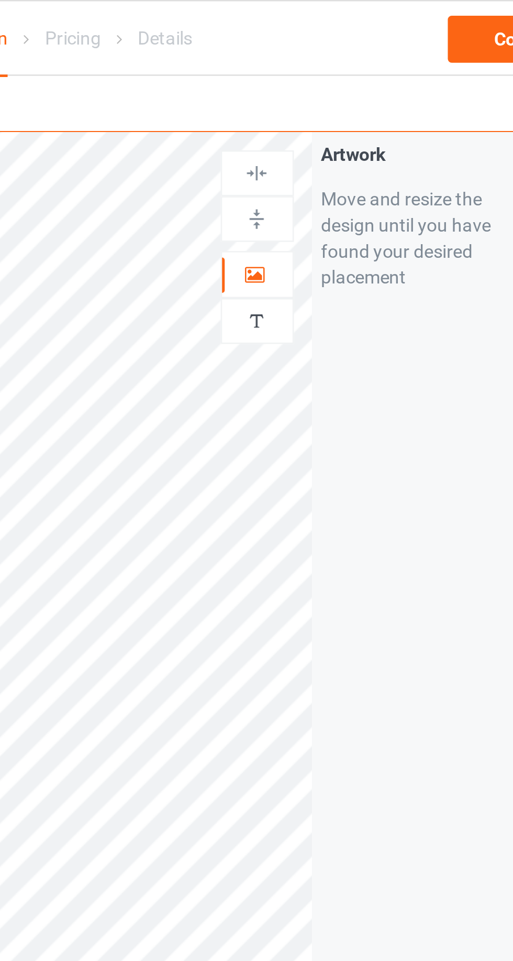
click at [327, 128] on img at bounding box center [330, 129] width 10 height 10
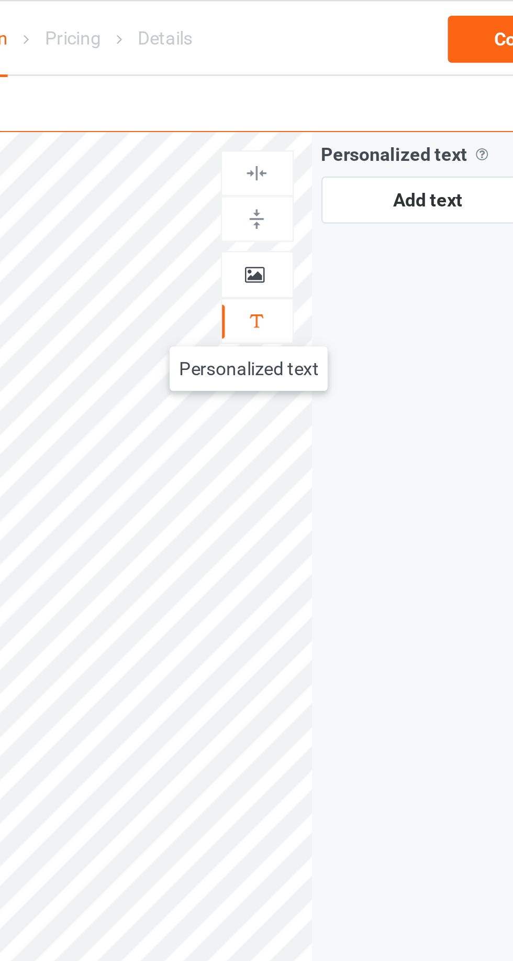
click at [324, 112] on div at bounding box center [330, 110] width 28 height 10
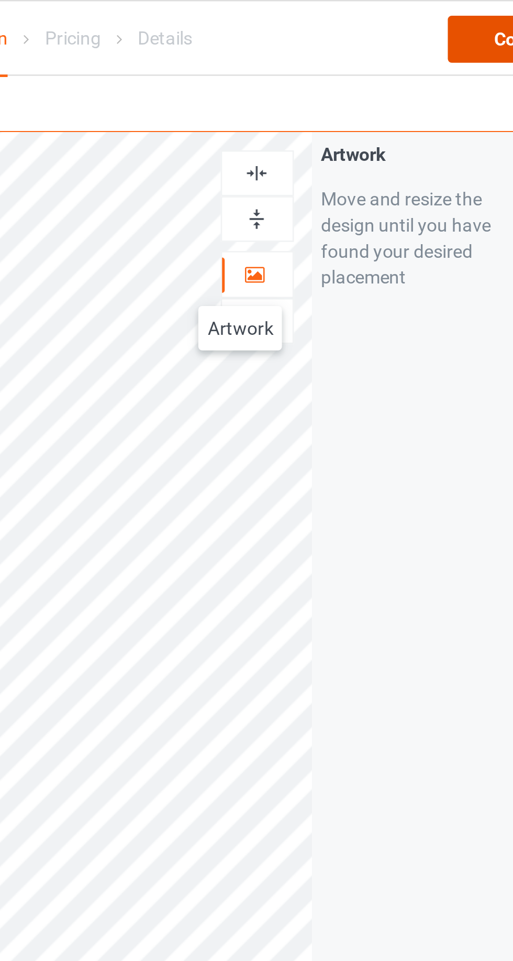
click at [417, 14] on div "Continue" at bounding box center [440, 15] width 67 height 19
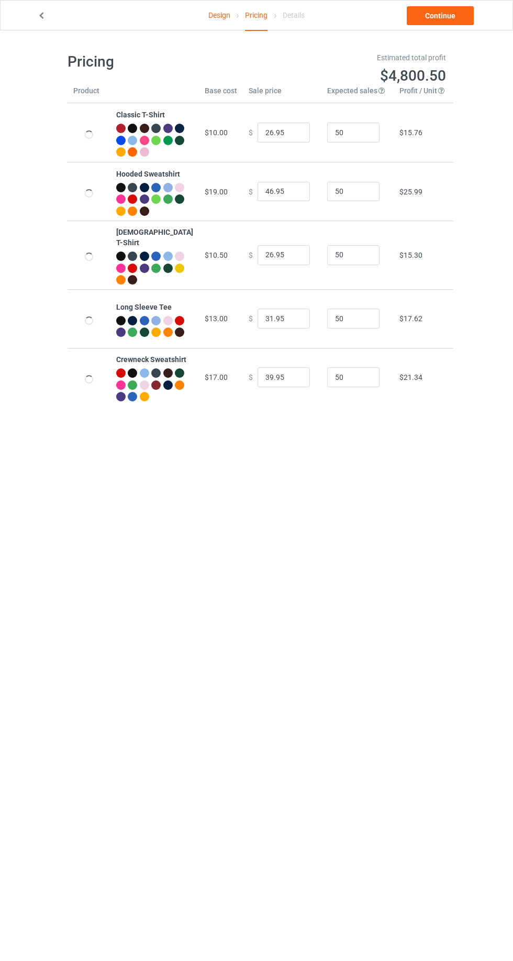
scroll to position [3, 0]
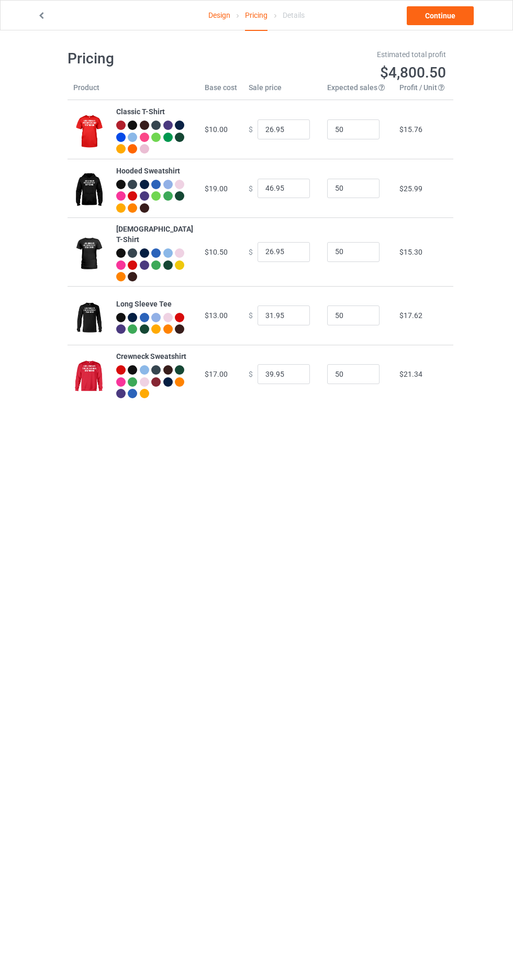
click at [210, 4] on link "Design" at bounding box center [220, 15] width 22 height 29
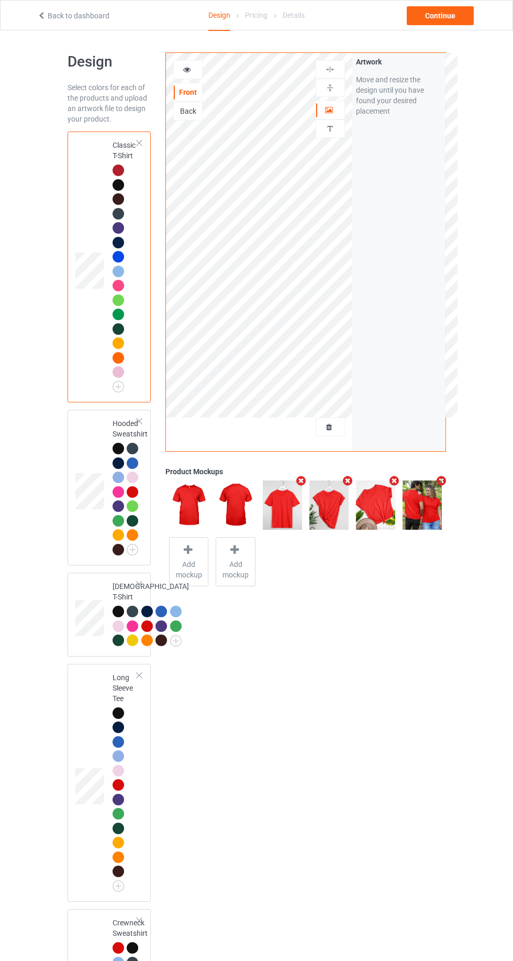
click at [181, 116] on div "Back" at bounding box center [187, 111] width 29 height 19
click at [177, 115] on div "Back" at bounding box center [187, 111] width 29 height 19
click at [190, 117] on div "Back" at bounding box center [187, 111] width 29 height 19
click at [179, 110] on div "Back" at bounding box center [188, 111] width 28 height 10
click at [179, 67] on div at bounding box center [188, 69] width 28 height 10
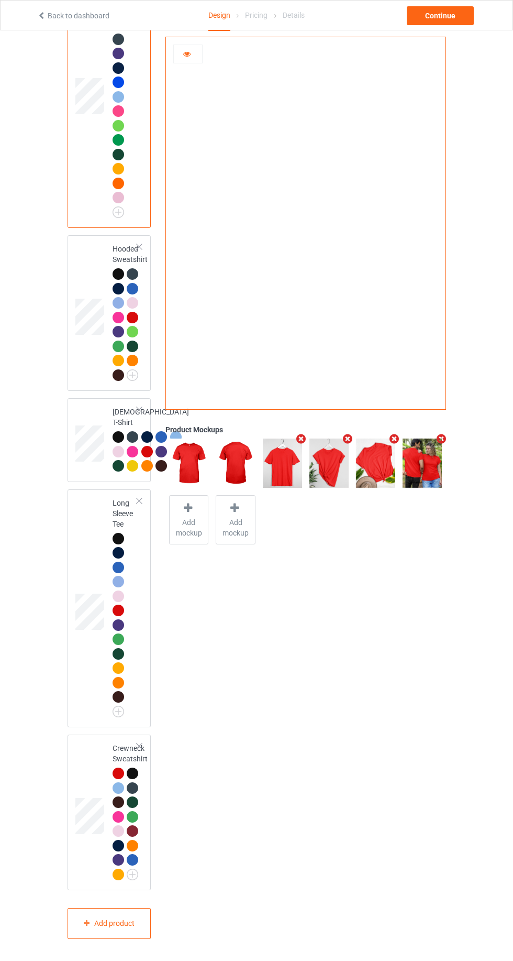
scroll to position [346, 0]
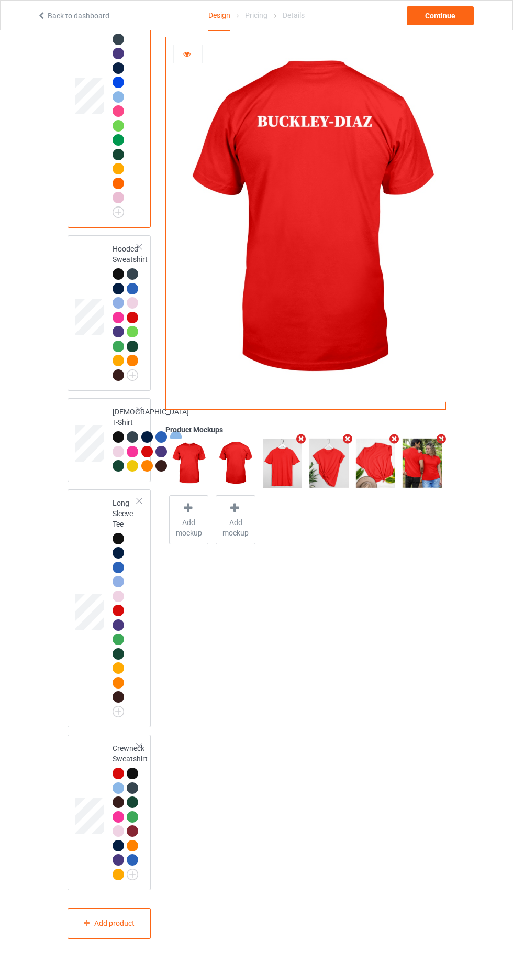
click at [71, 740] on div "Crewneck Sweatshirt" at bounding box center [110, 813] width 84 height 156
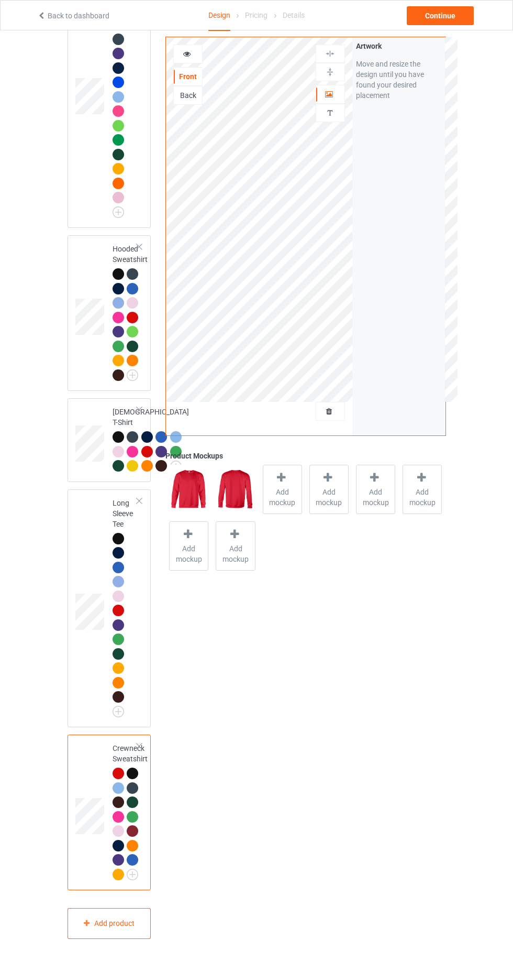
click at [180, 101] on div "Back" at bounding box center [187, 95] width 29 height 19
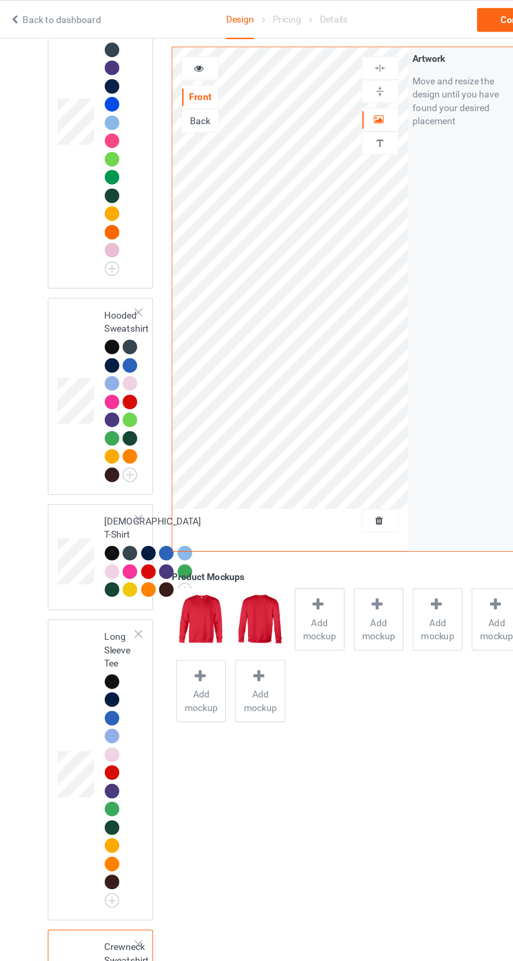
scroll to position [248, 0]
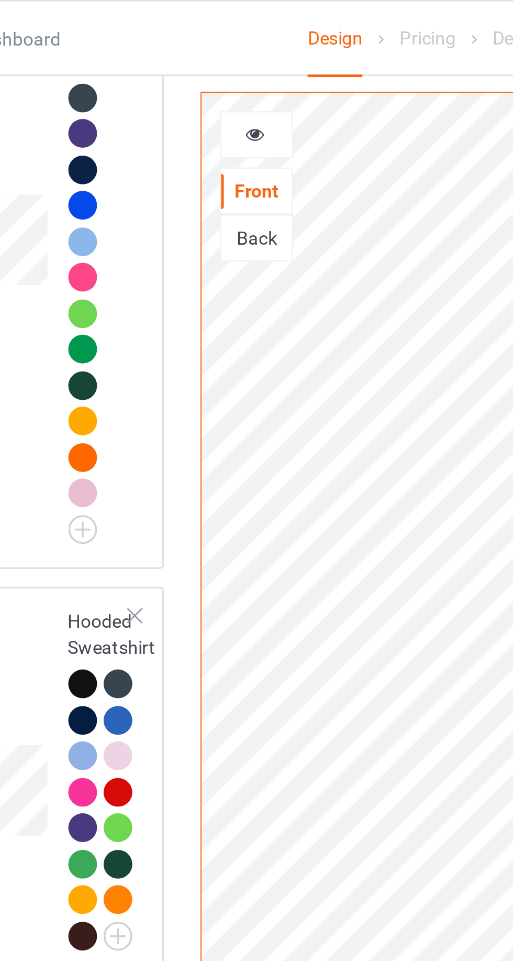
click at [185, 101] on div "Back" at bounding box center [187, 95] width 29 height 19
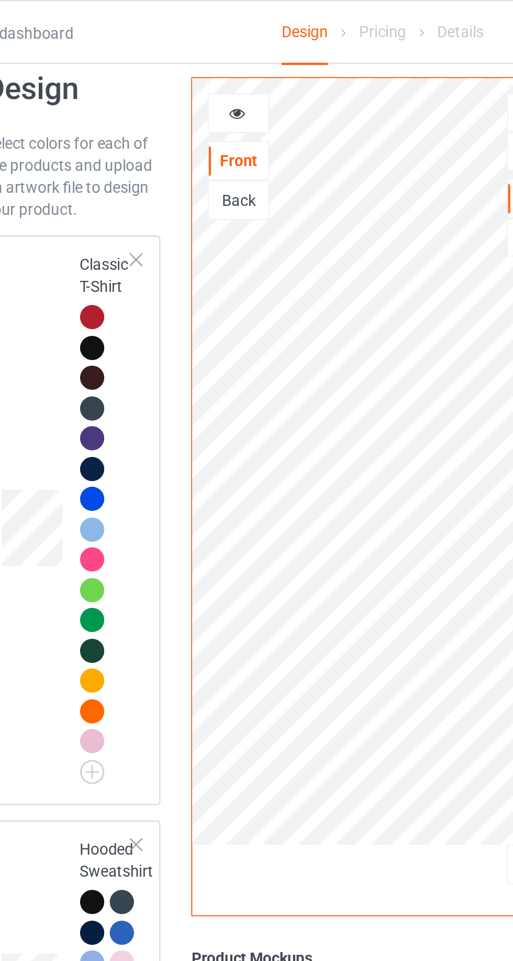
scroll to position [7, 0]
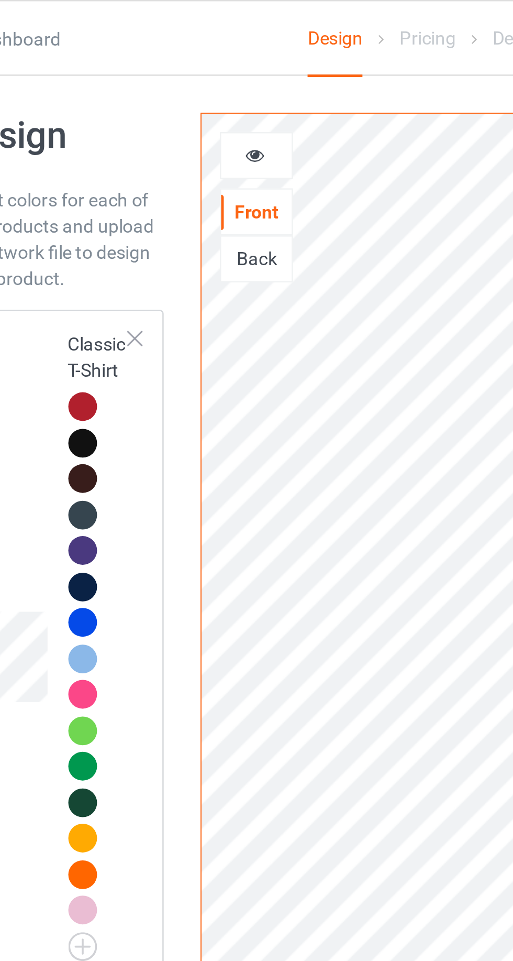
click at [186, 105] on div "Back" at bounding box center [188, 104] width 28 height 10
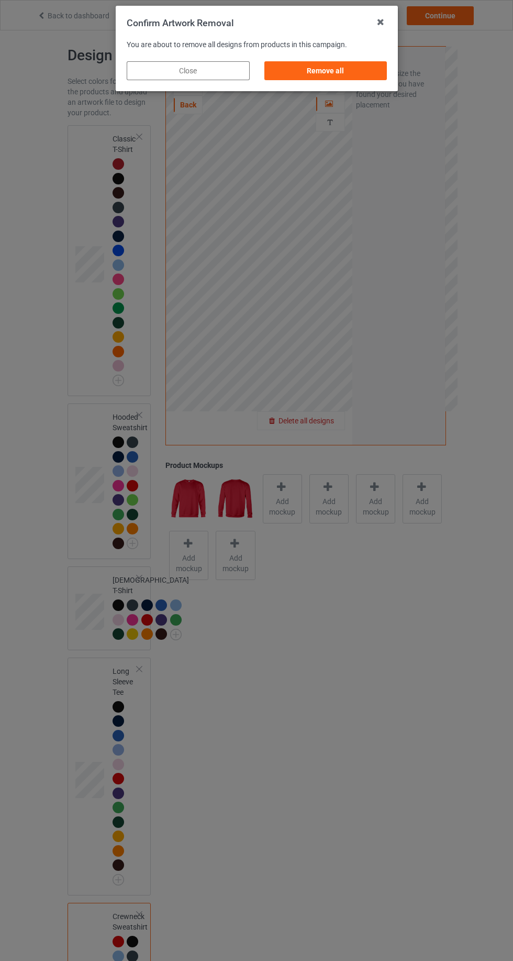
click at [308, 76] on div "Remove all" at bounding box center [325, 70] width 123 height 19
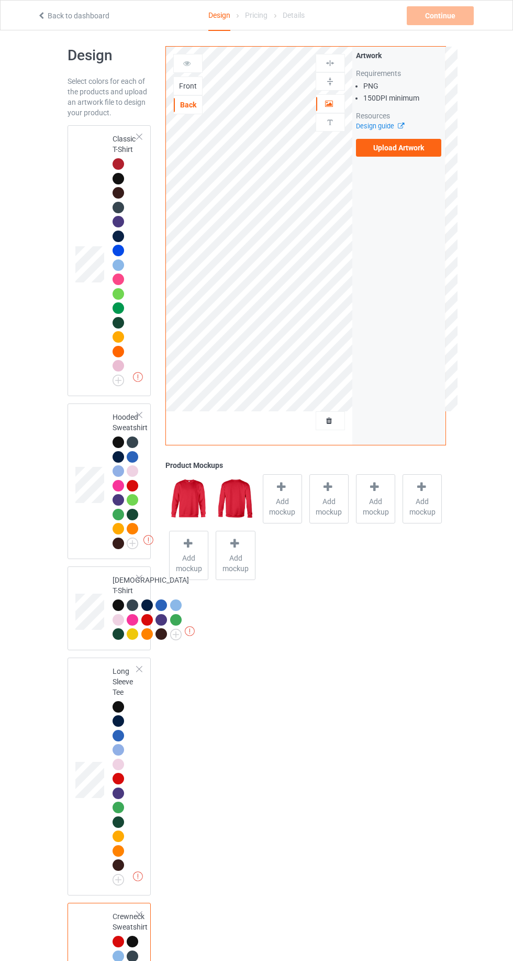
click at [68, 204] on div "Missing artworks Classic T-Shirt" at bounding box center [110, 260] width 84 height 271
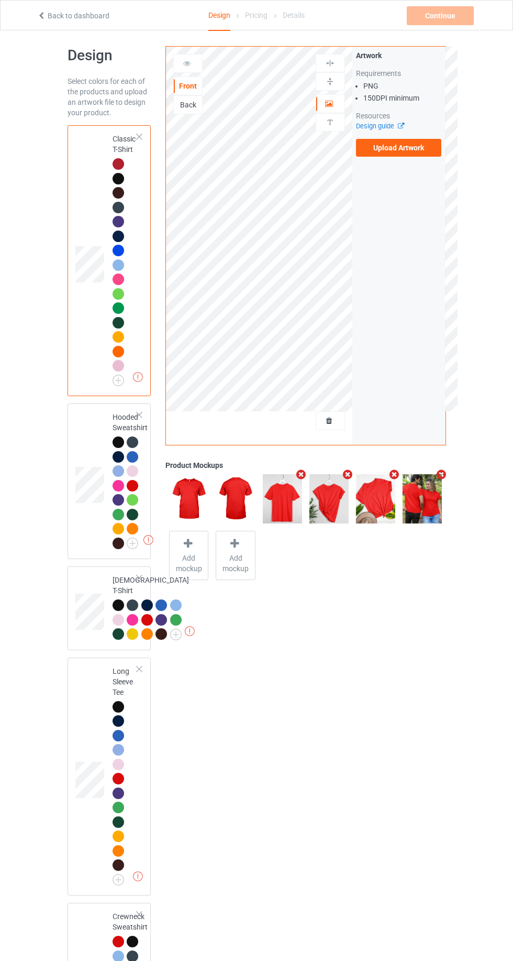
click at [72, 182] on div "Missing artworks Classic T-Shirt" at bounding box center [110, 260] width 84 height 271
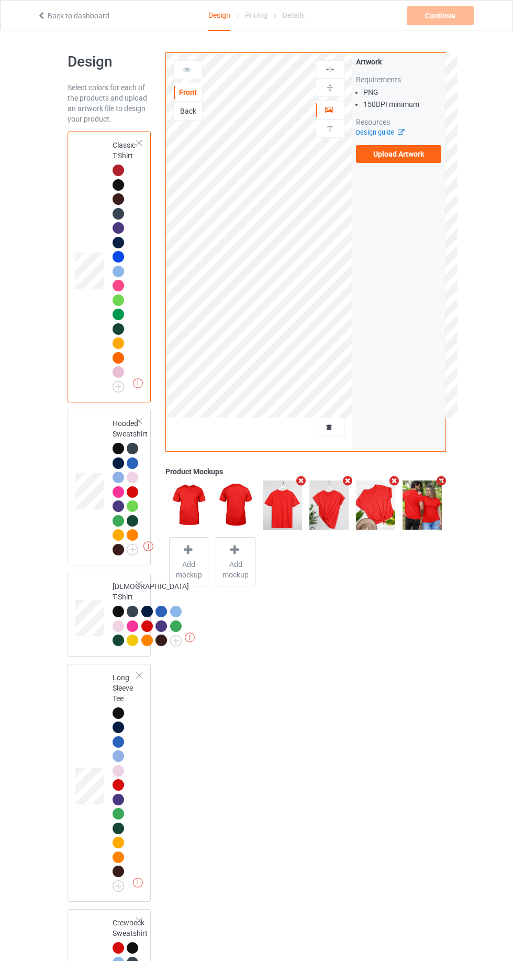
click at [183, 116] on div "Back" at bounding box center [187, 111] width 29 height 19
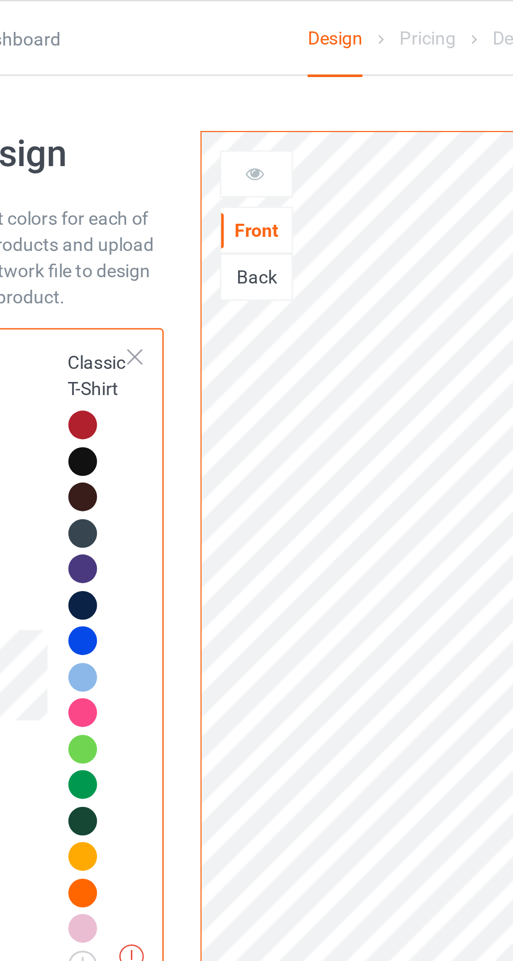
click at [187, 112] on div "Back" at bounding box center [188, 111] width 28 height 10
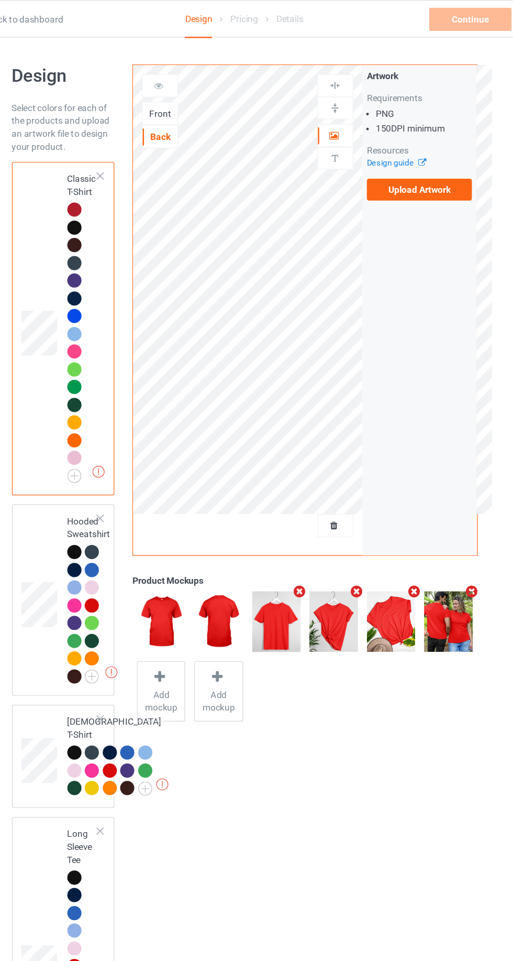
click at [183, 97] on div "Front" at bounding box center [187, 92] width 29 height 19
click at [184, 88] on div "Front" at bounding box center [188, 92] width 28 height 10
click at [179, 91] on div "Front" at bounding box center [188, 92] width 28 height 10
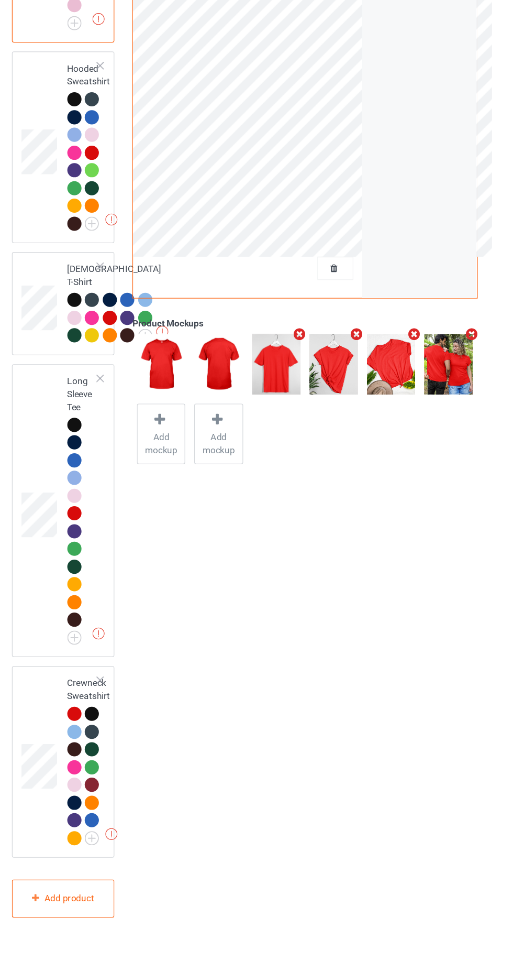
scroll to position [273, 0]
click at [77, 838] on td at bounding box center [90, 812] width 31 height 147
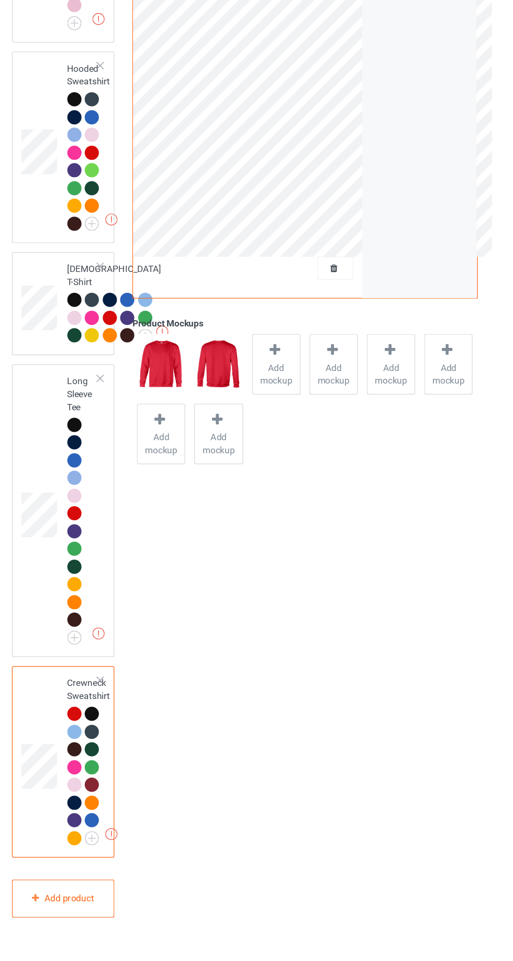
click at [269, 492] on span "Add mockup" at bounding box center [283, 497] width 38 height 21
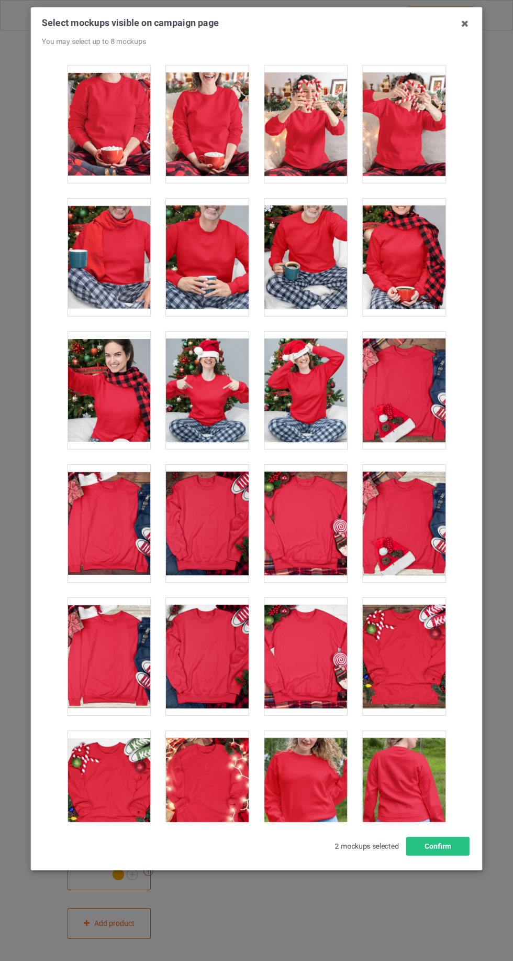
scroll to position [4617, 0]
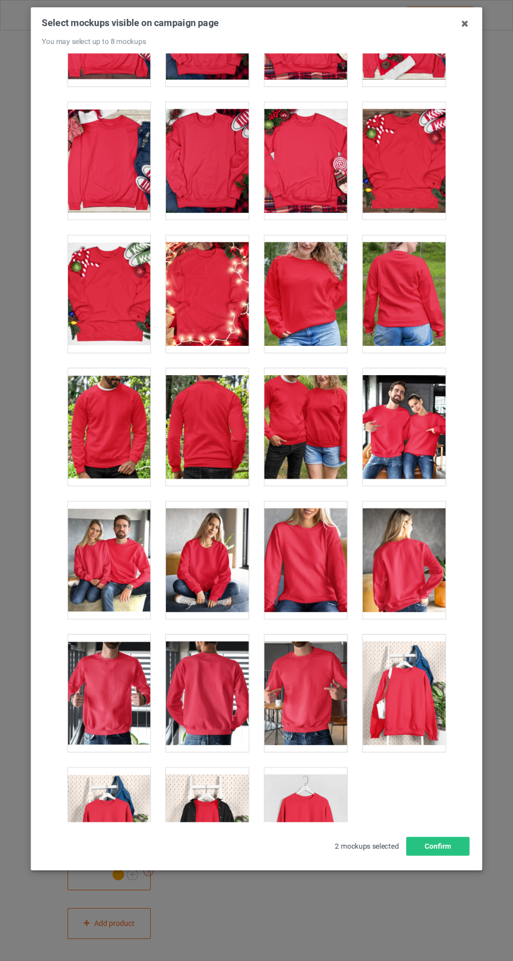
click at [409, 794] on div "1 2" at bounding box center [256, 437] width 393 height 769
click at [320, 812] on div at bounding box center [306, 826] width 83 height 117
click at [203, 792] on div at bounding box center [207, 826] width 83 height 117
click at [281, 675] on div at bounding box center [306, 693] width 83 height 117
click at [92, 675] on div at bounding box center [109, 693] width 83 height 117
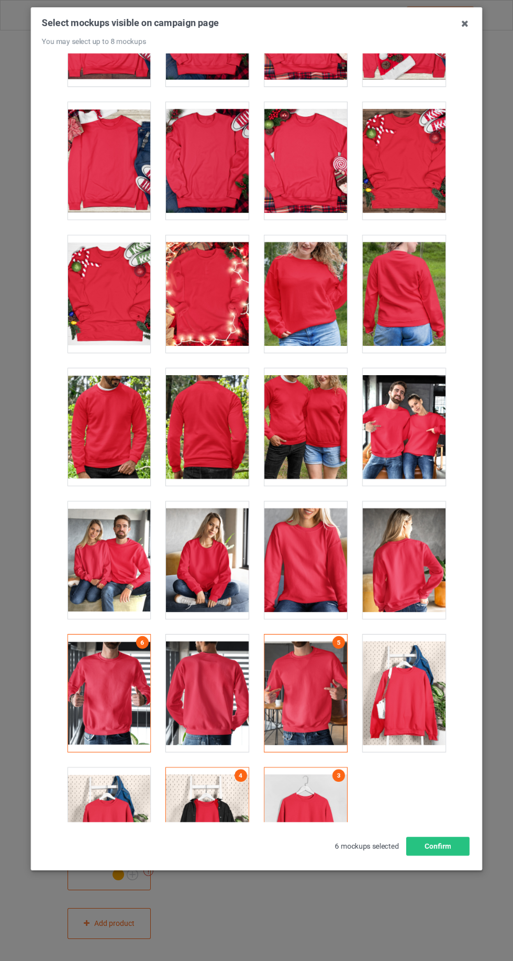
click at [210, 661] on div at bounding box center [207, 693] width 83 height 117
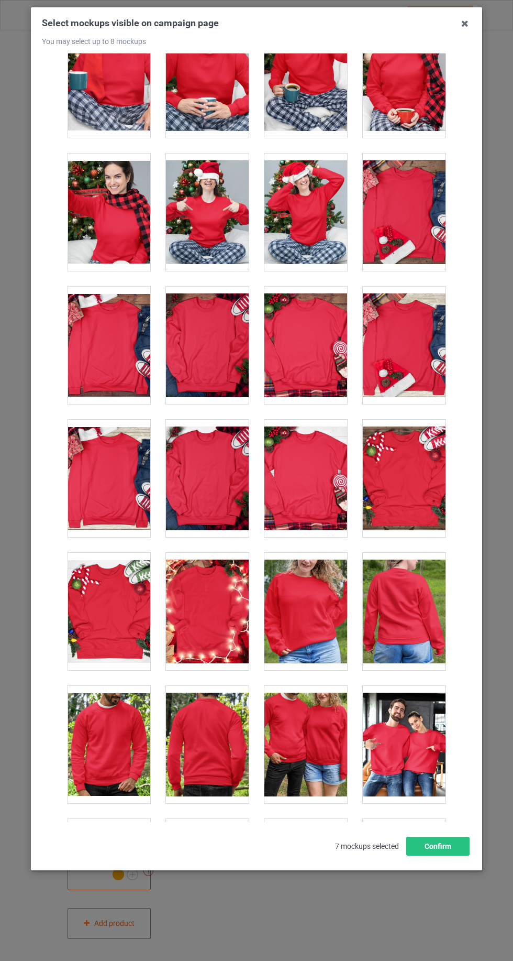
scroll to position [4300, 0]
click at [411, 752] on div at bounding box center [404, 744] width 83 height 117
click at [462, 856] on button "Confirm" at bounding box center [438, 846] width 63 height 19
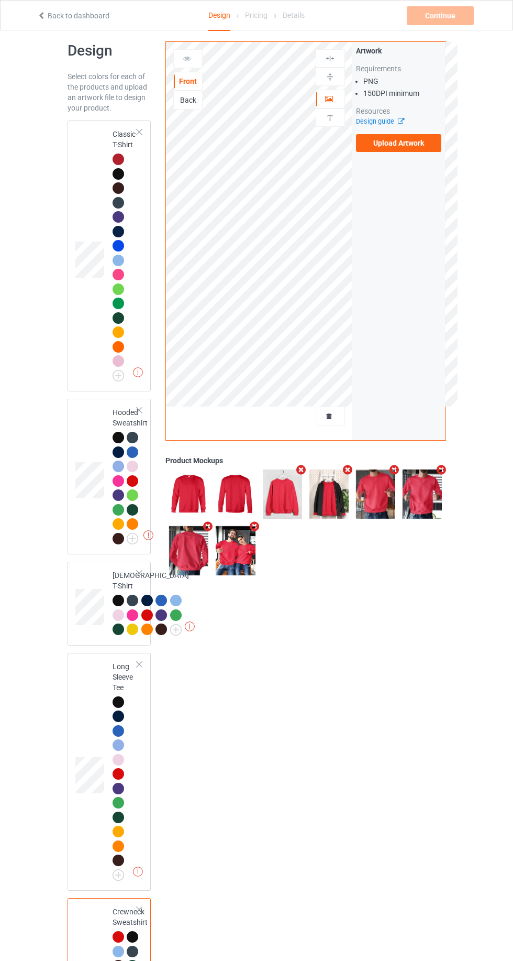
scroll to position [32, 0]
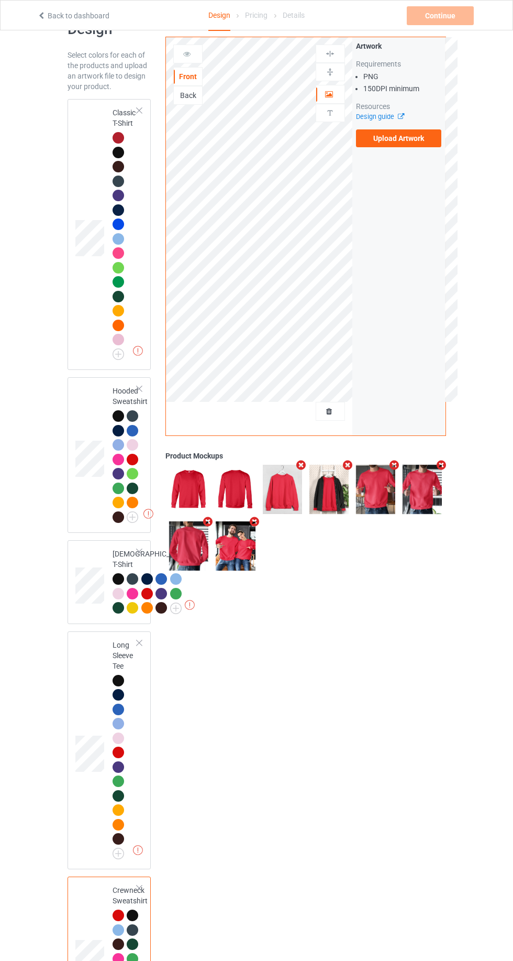
click at [82, 405] on td at bounding box center [90, 454] width 31 height 147
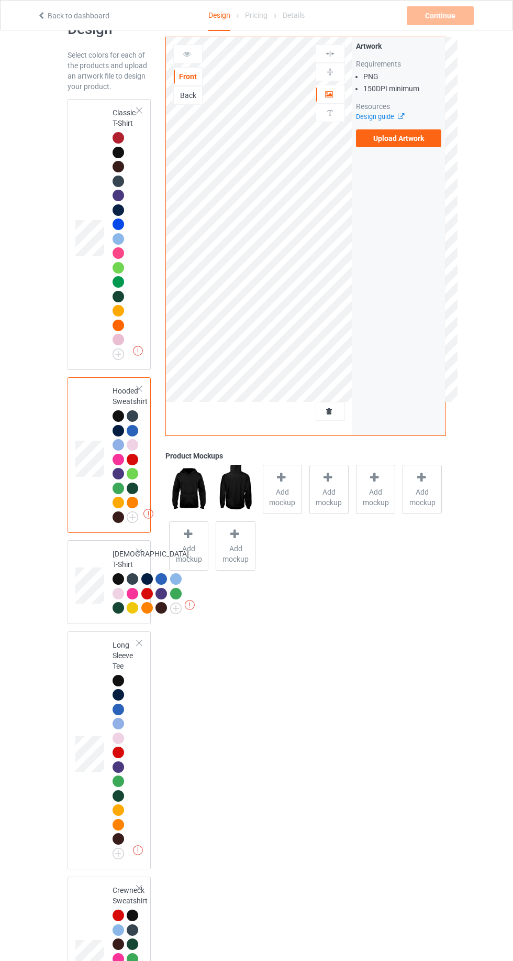
click at [401, 138] on label "Upload Artwork" at bounding box center [399, 138] width 86 height 18
click at [0, 0] on input "Upload Artwork" at bounding box center [0, 0] width 0 height 0
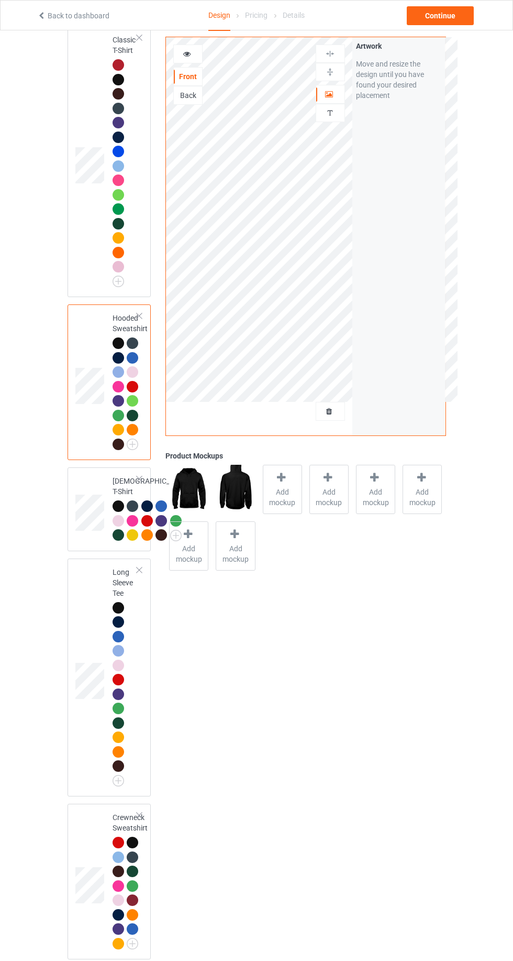
click at [190, 101] on div "Back" at bounding box center [187, 95] width 29 height 19
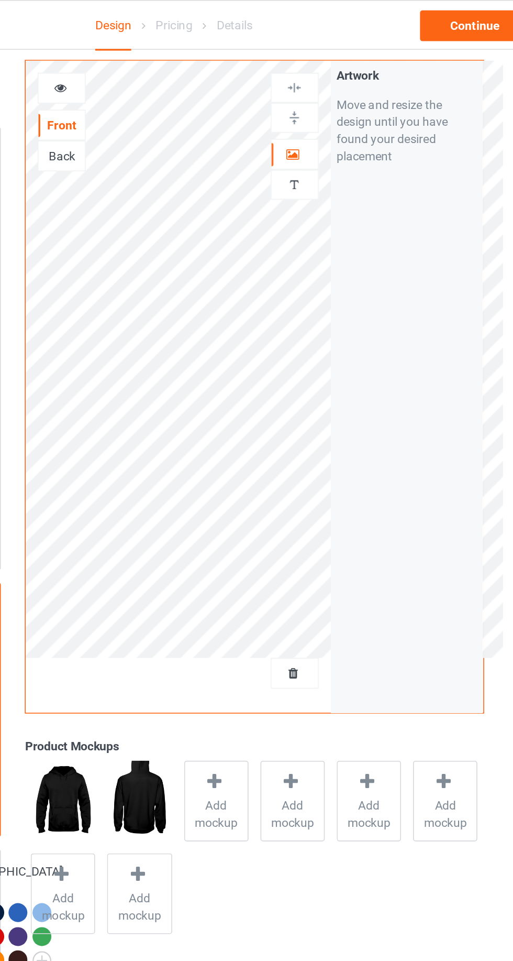
scroll to position [49, 0]
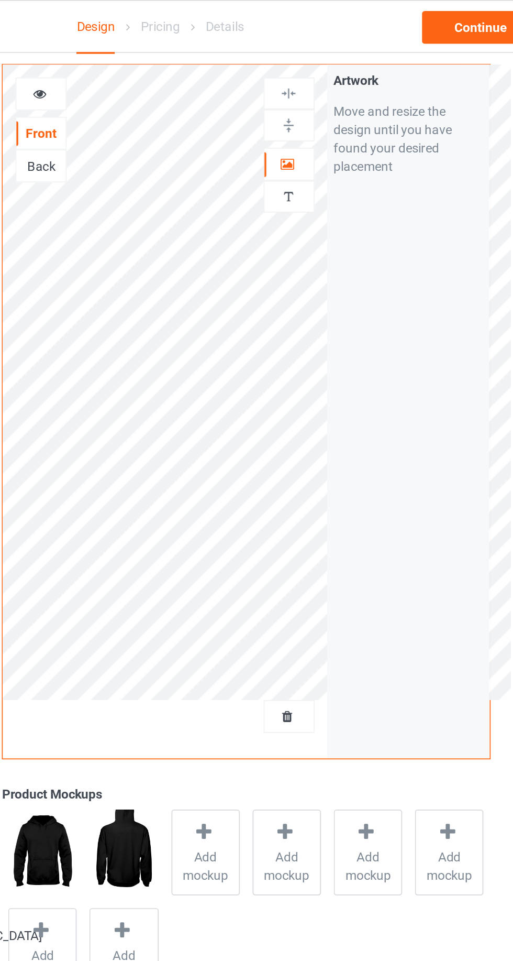
click at [194, 100] on div "Back" at bounding box center [187, 95] width 29 height 19
click at [188, 96] on div "Back" at bounding box center [188, 95] width 28 height 10
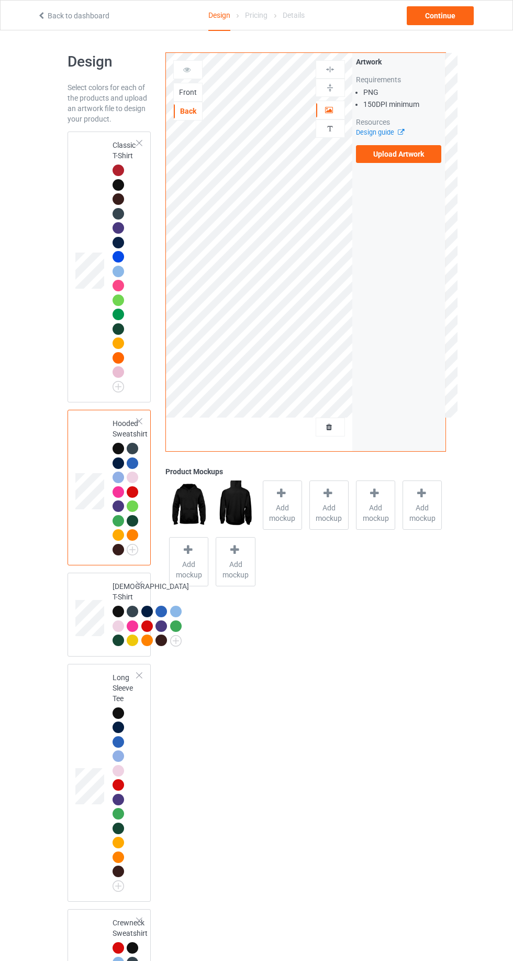
click at [397, 155] on label "Upload Artwork" at bounding box center [399, 154] width 86 height 18
click at [0, 0] on input "Upload Artwork" at bounding box center [0, 0] width 0 height 0
click at [187, 68] on icon at bounding box center [187, 67] width 9 height 7
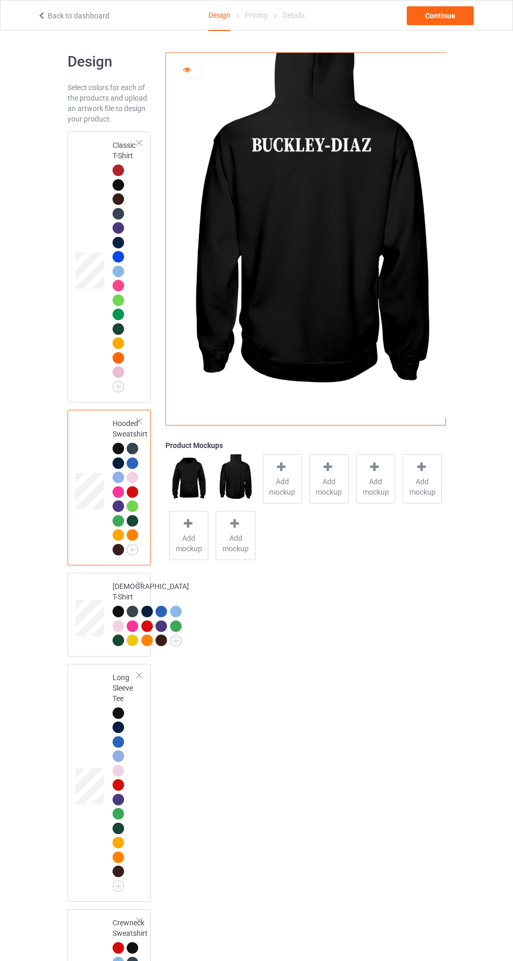
click at [187, 69] on icon at bounding box center [187, 67] width 9 height 7
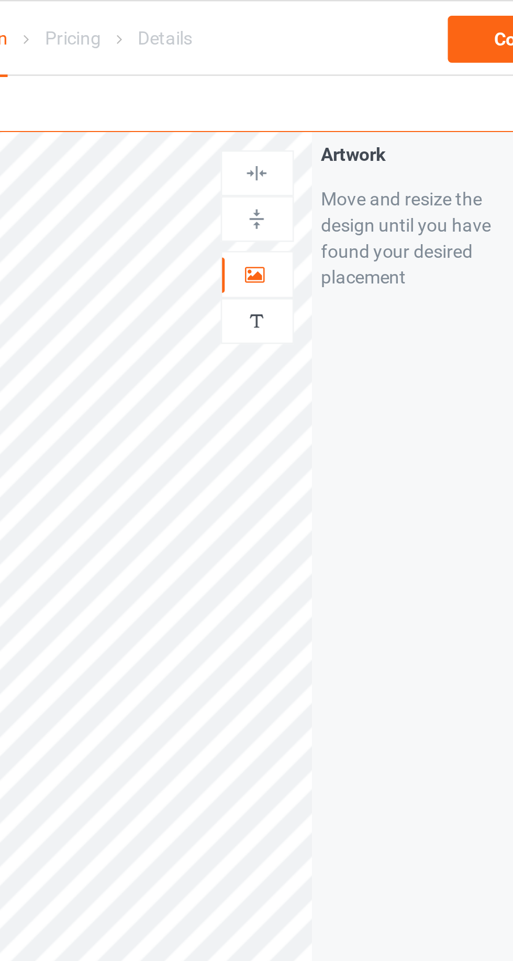
click at [330, 107] on icon at bounding box center [329, 108] width 9 height 7
click at [418, 21] on div "Continue" at bounding box center [440, 15] width 67 height 19
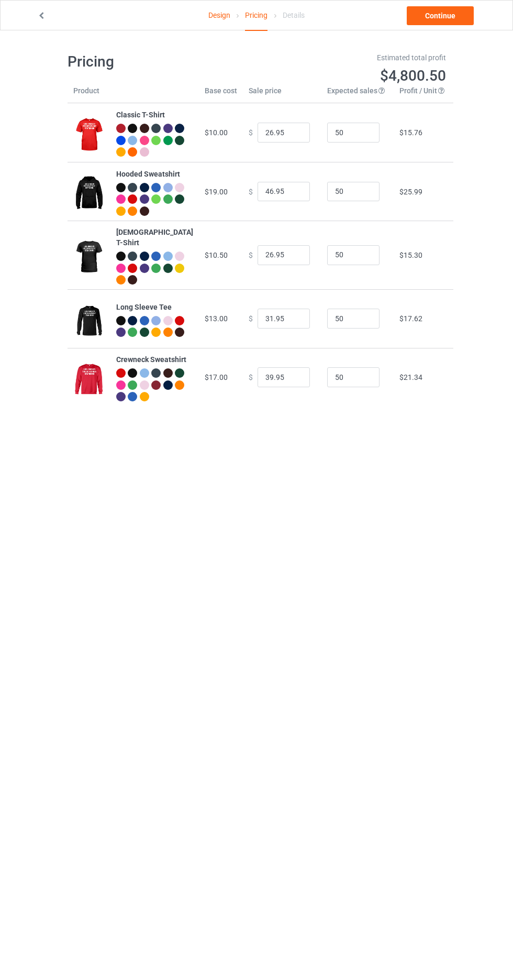
click at [217, 15] on link "Design" at bounding box center [220, 15] width 22 height 29
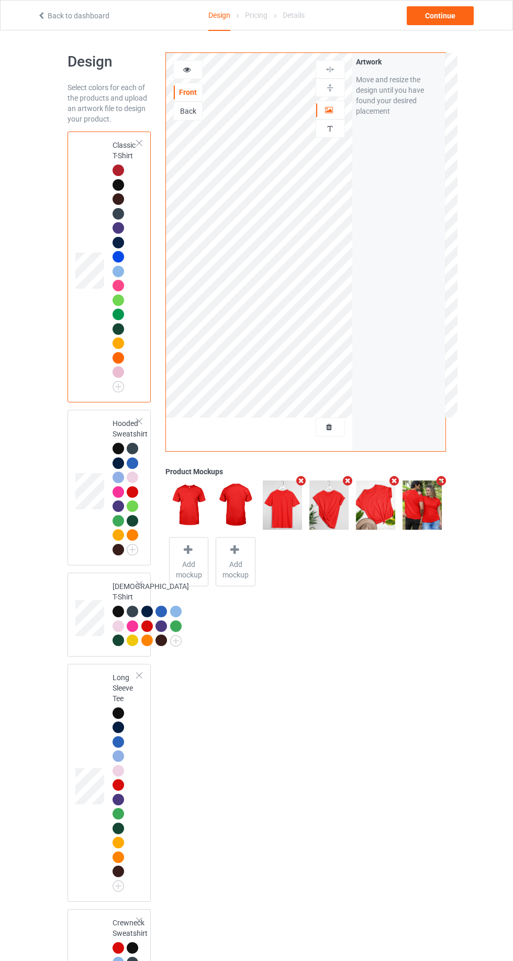
click at [187, 111] on div "Back" at bounding box center [188, 111] width 28 height 10
click at [184, 64] on icon at bounding box center [187, 67] width 9 height 7
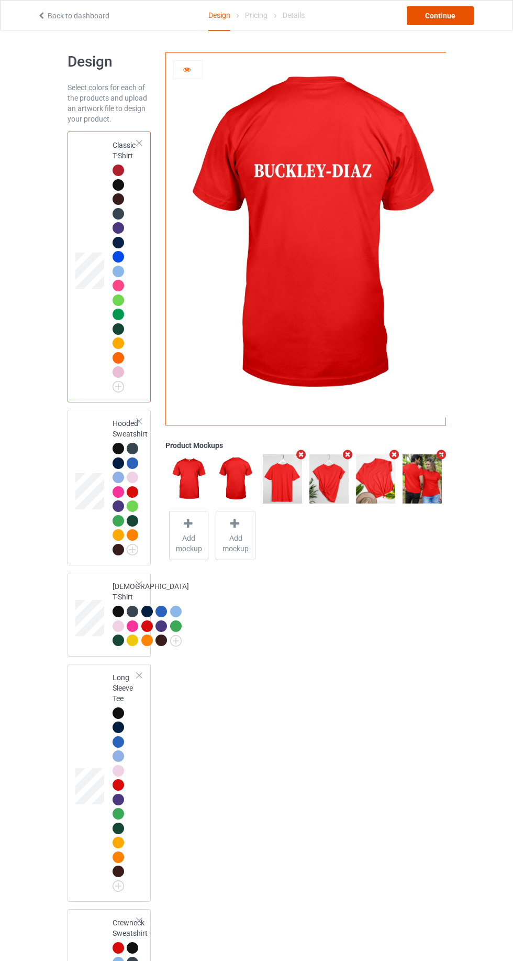
click at [430, 22] on div "Continue" at bounding box center [440, 15] width 67 height 19
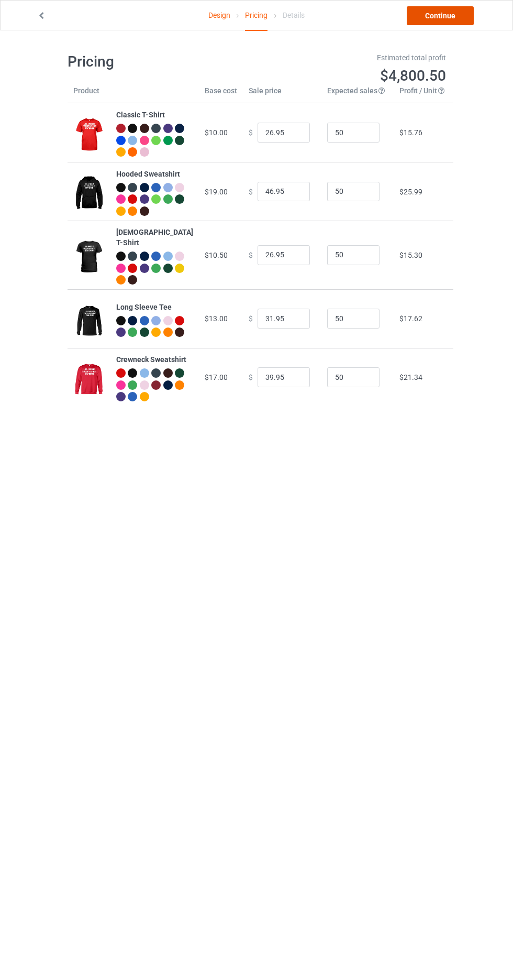
click at [438, 15] on link "Continue" at bounding box center [440, 15] width 67 height 19
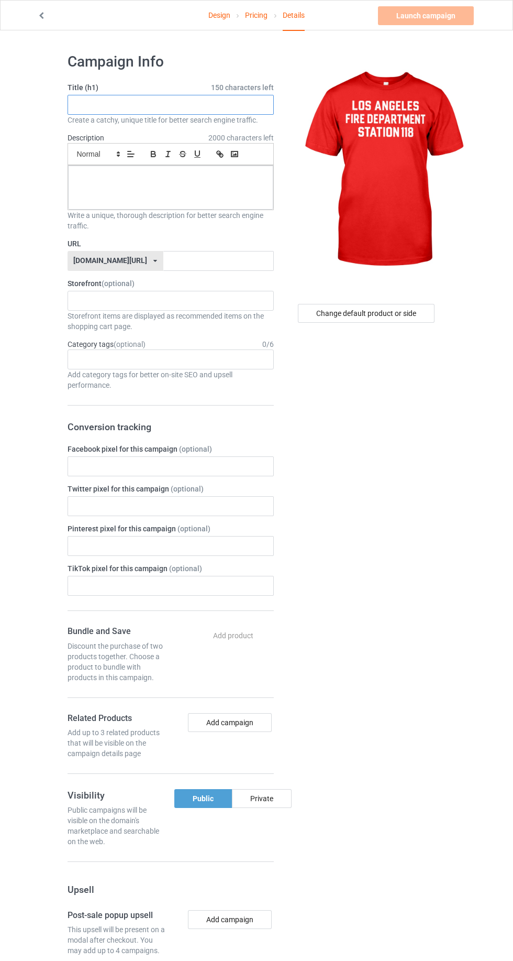
click at [100, 107] on input "text" at bounding box center [171, 105] width 206 height 20
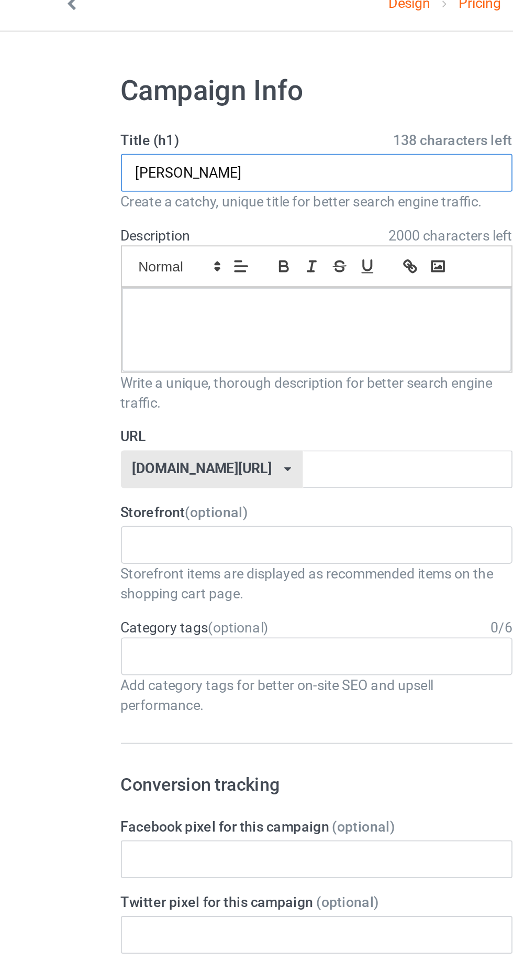
type input "BUCKLEY-DIAZ"
click at [84, 184] on div at bounding box center [170, 188] width 205 height 44
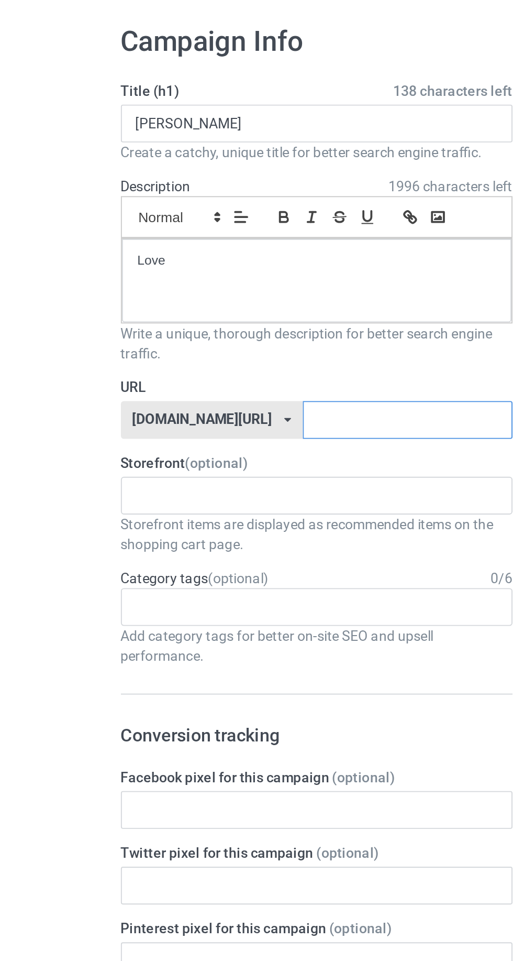
paste input "BUCKLEY-DIAZ"
type input "BUCKLEY-DIAZ"
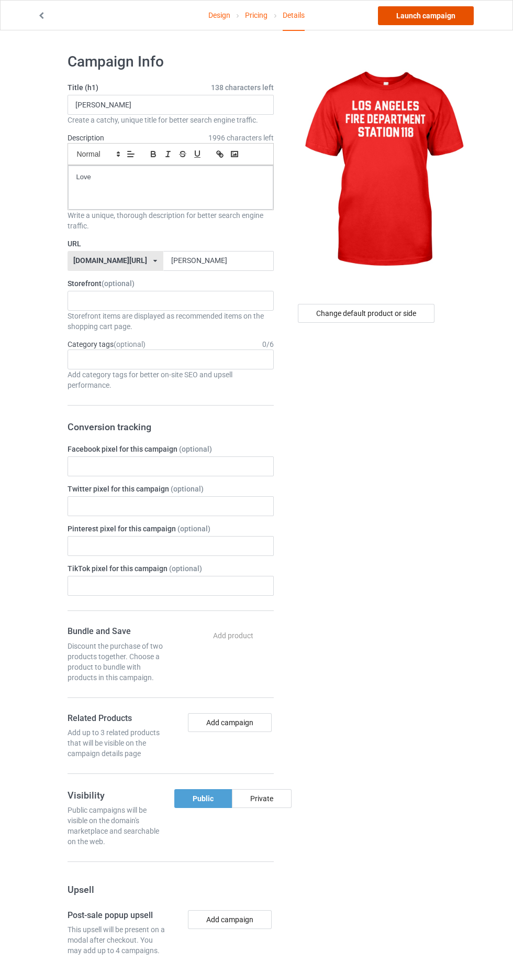
click at [413, 15] on link "Launch campaign" at bounding box center [426, 15] width 96 height 19
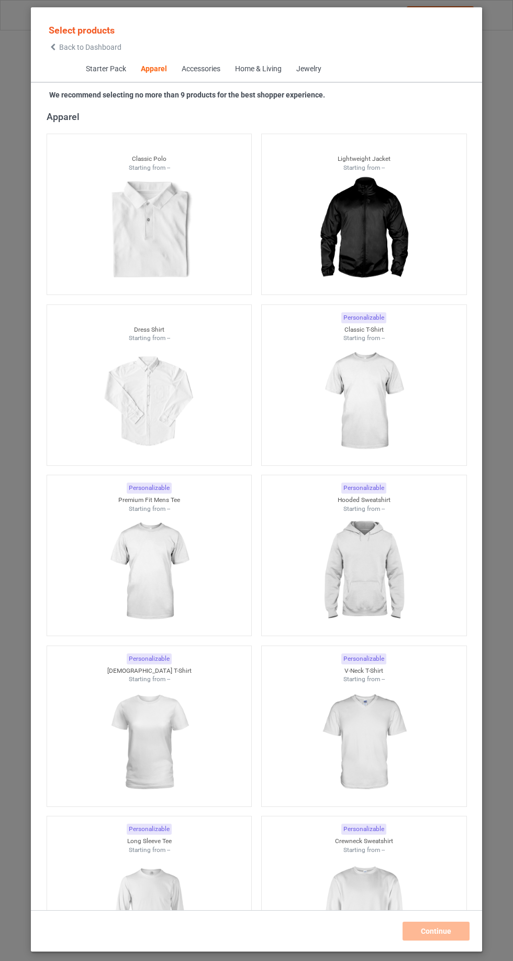
click at [51, 49] on icon at bounding box center [53, 46] width 9 height 7
